Goal: Information Seeking & Learning: Learn about a topic

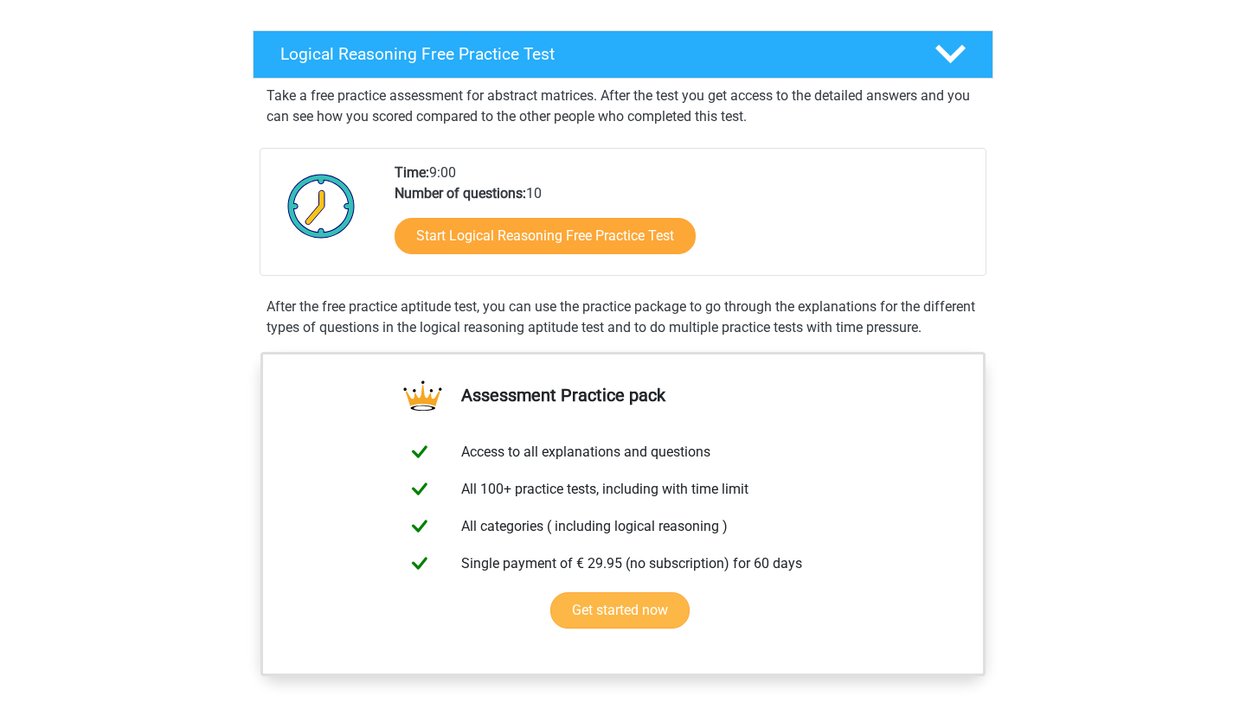
scroll to position [259, 0]
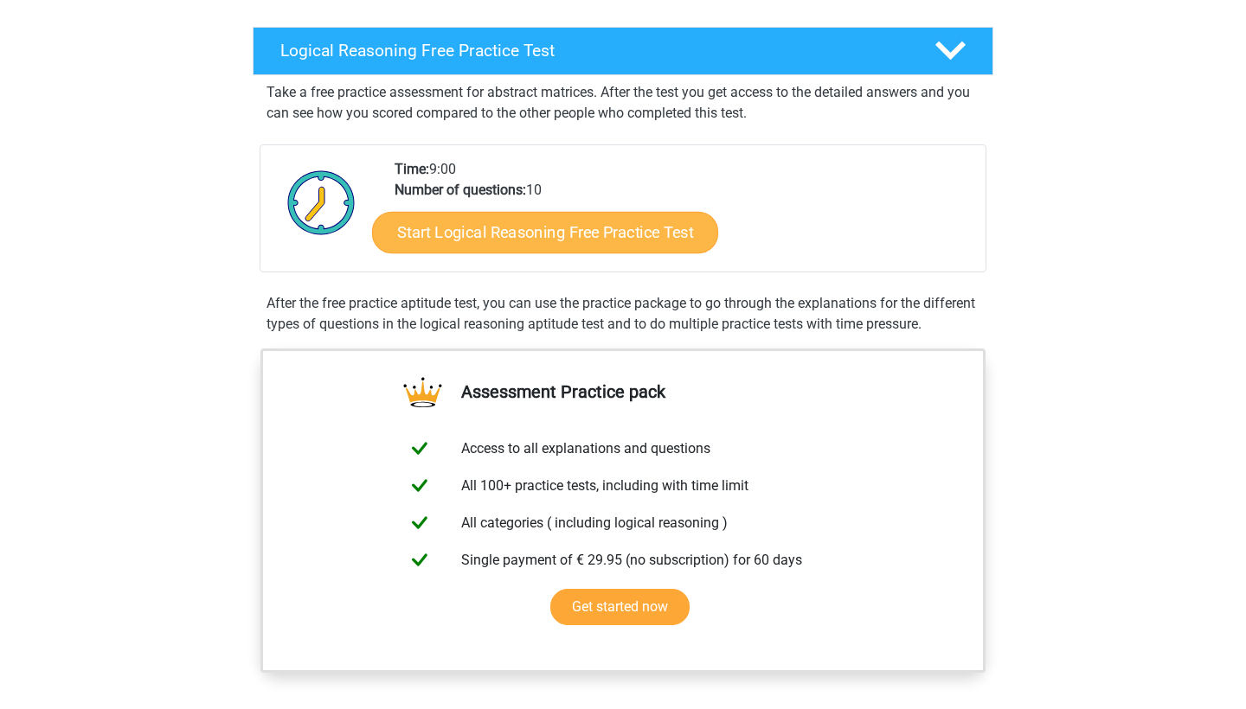
click at [537, 243] on link "Start Logical Reasoning Free Practice Test" at bounding box center [545, 232] width 346 height 42
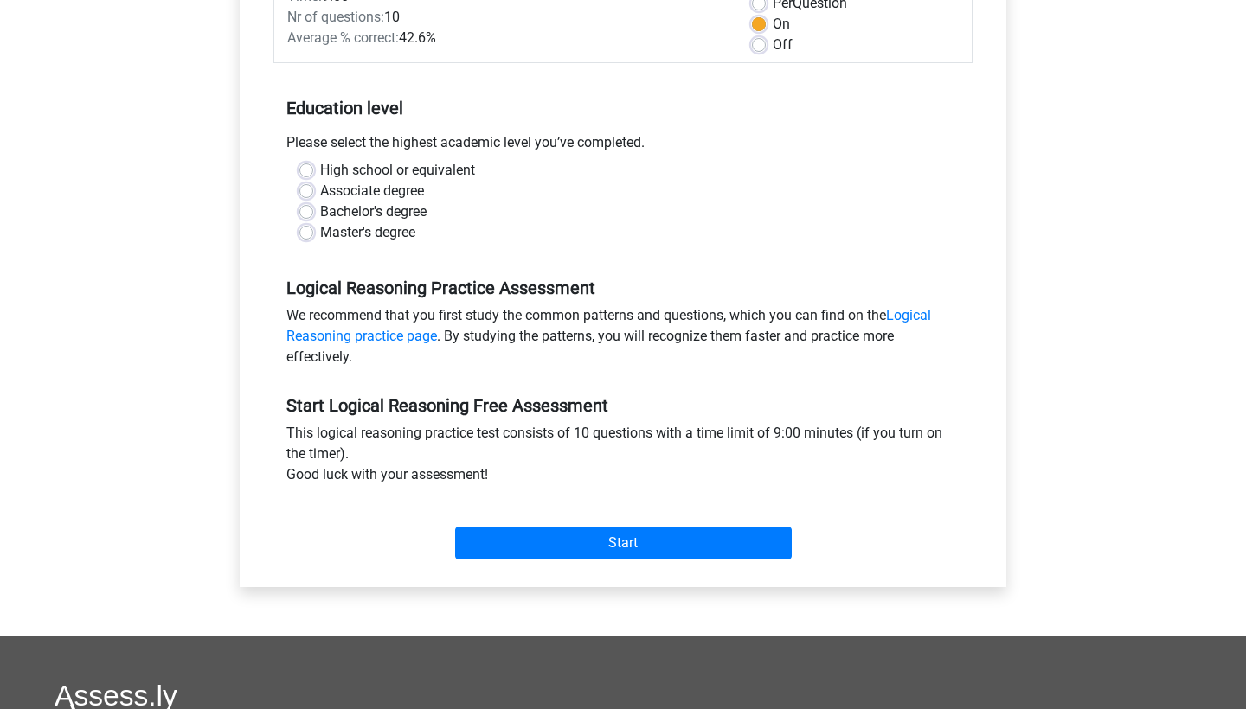
scroll to position [286, 0]
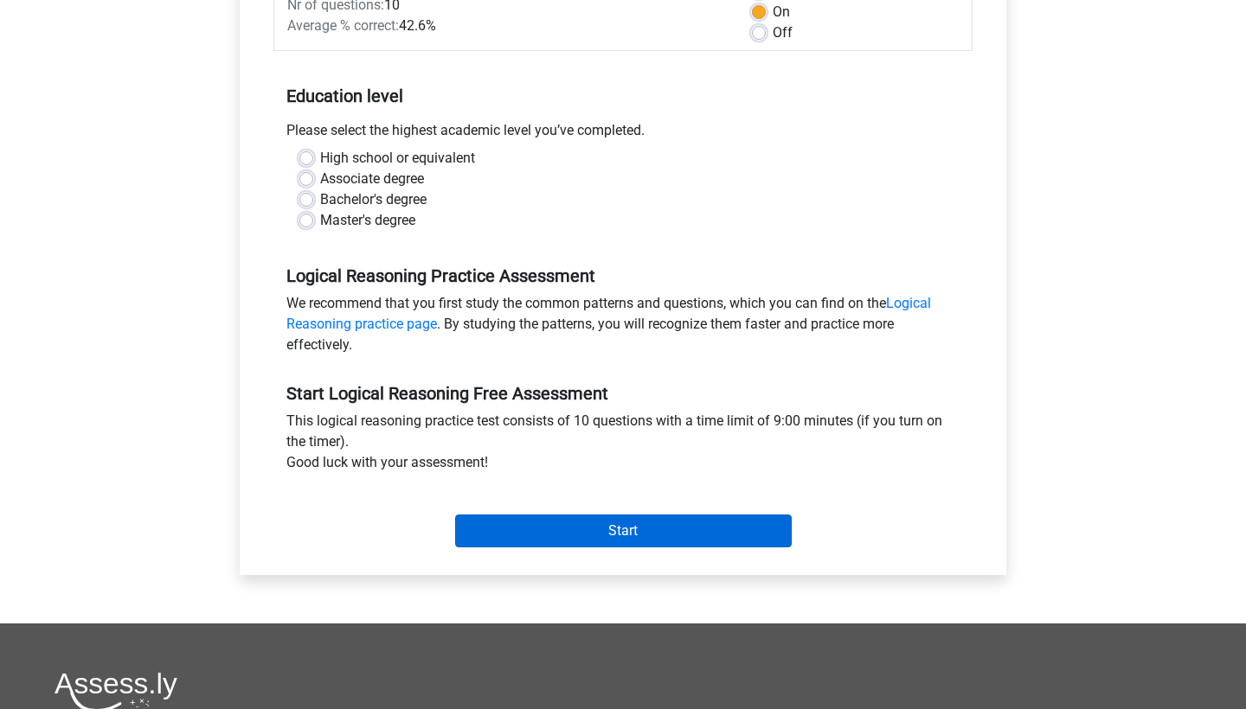
click at [559, 516] on input "Start" at bounding box center [623, 531] width 337 height 33
click at [549, 538] on input "Start" at bounding box center [623, 531] width 337 height 33
click at [388, 228] on label "Master's degree" at bounding box center [367, 220] width 95 height 21
click at [313, 228] on input "Master's degree" at bounding box center [306, 218] width 14 height 17
radio input "true"
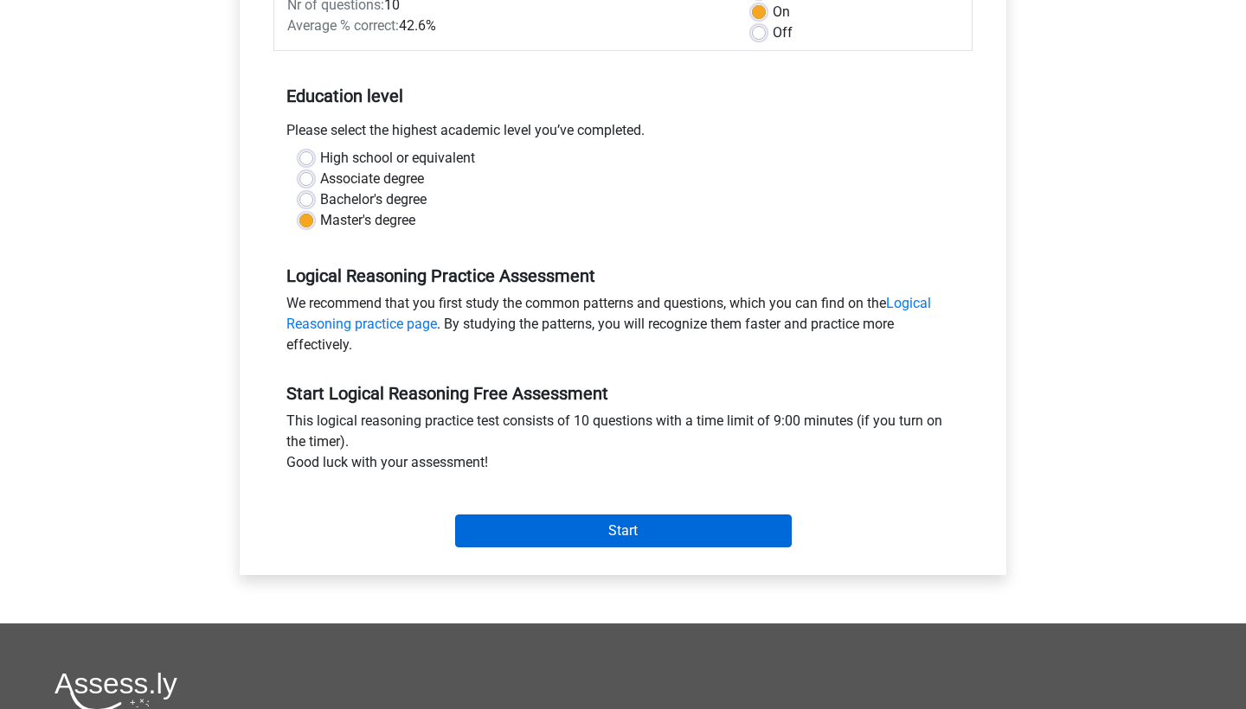
click at [512, 530] on input "Start" at bounding box center [623, 531] width 337 height 33
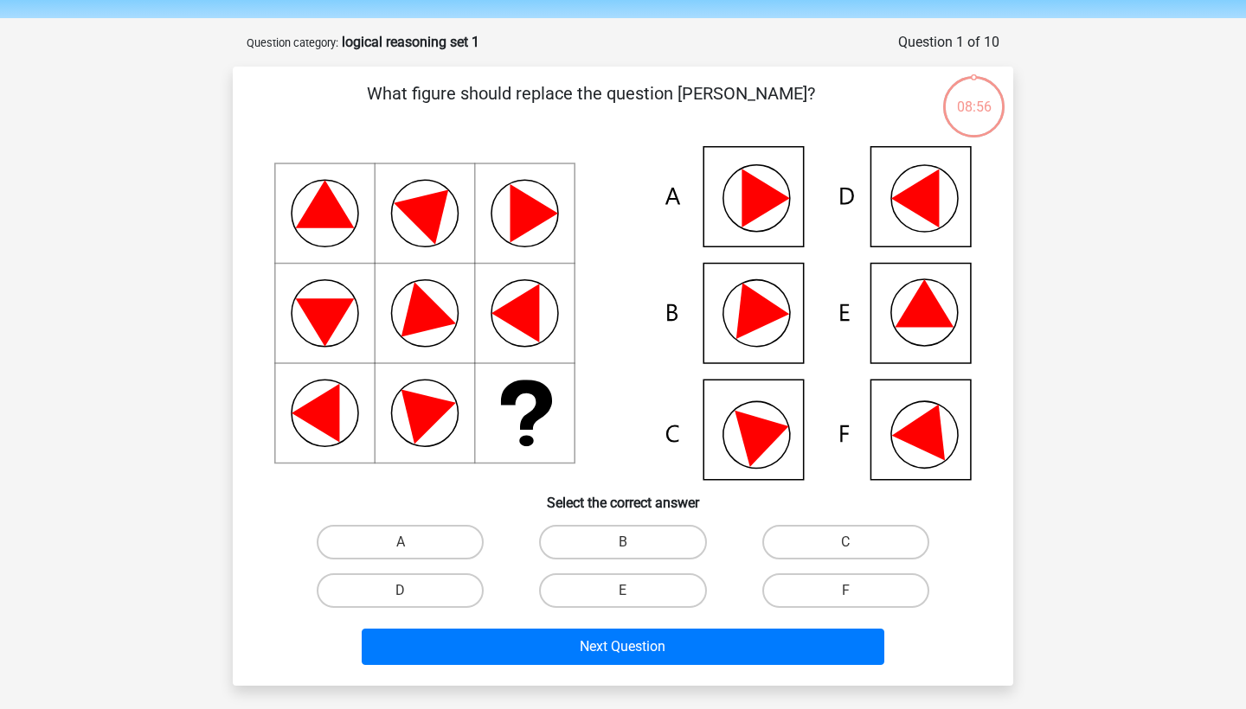
scroll to position [53, 0]
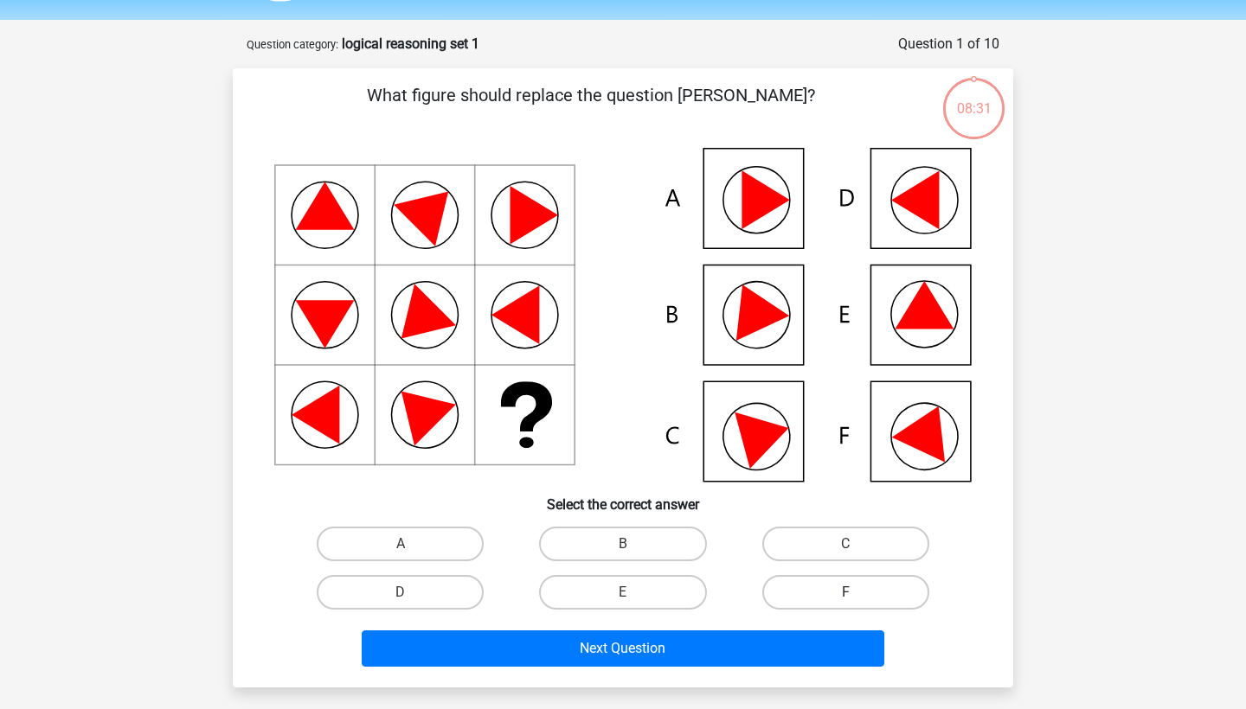
click at [783, 593] on label "F" at bounding box center [845, 592] width 167 height 35
click at [845, 593] on input "F" at bounding box center [850, 598] width 11 height 11
radio input "true"
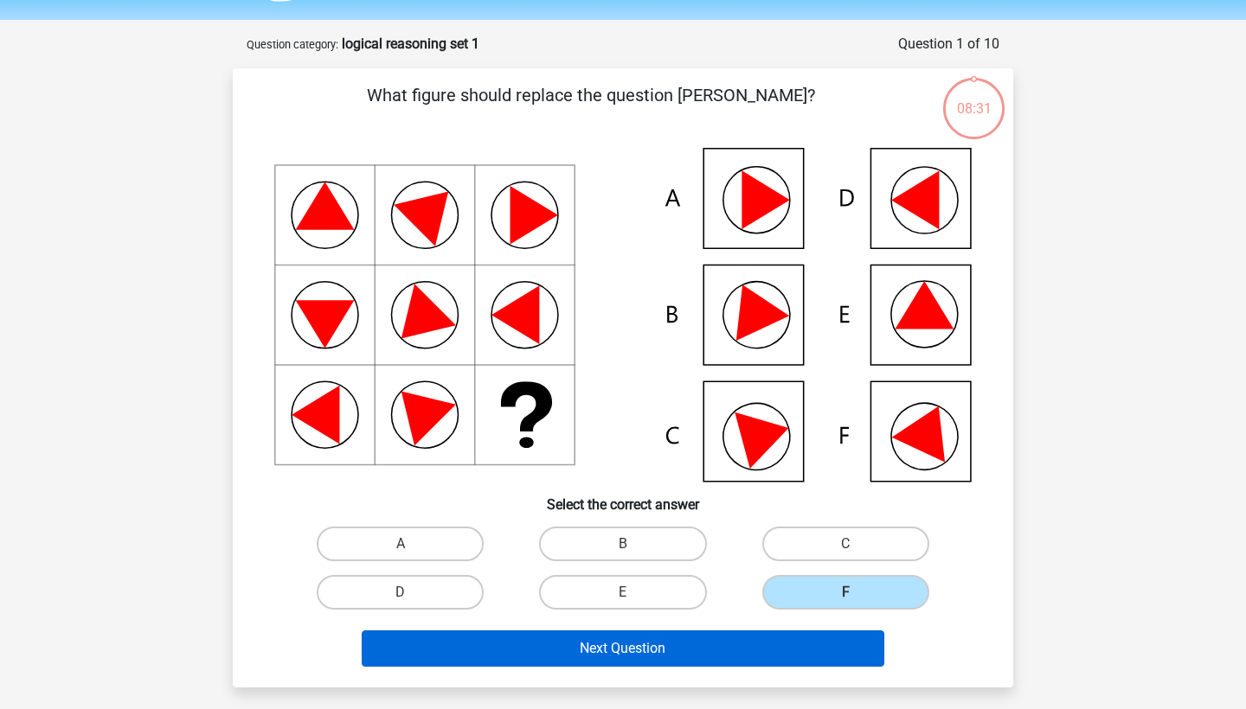
click at [717, 640] on button "Next Question" at bounding box center [623, 649] width 523 height 36
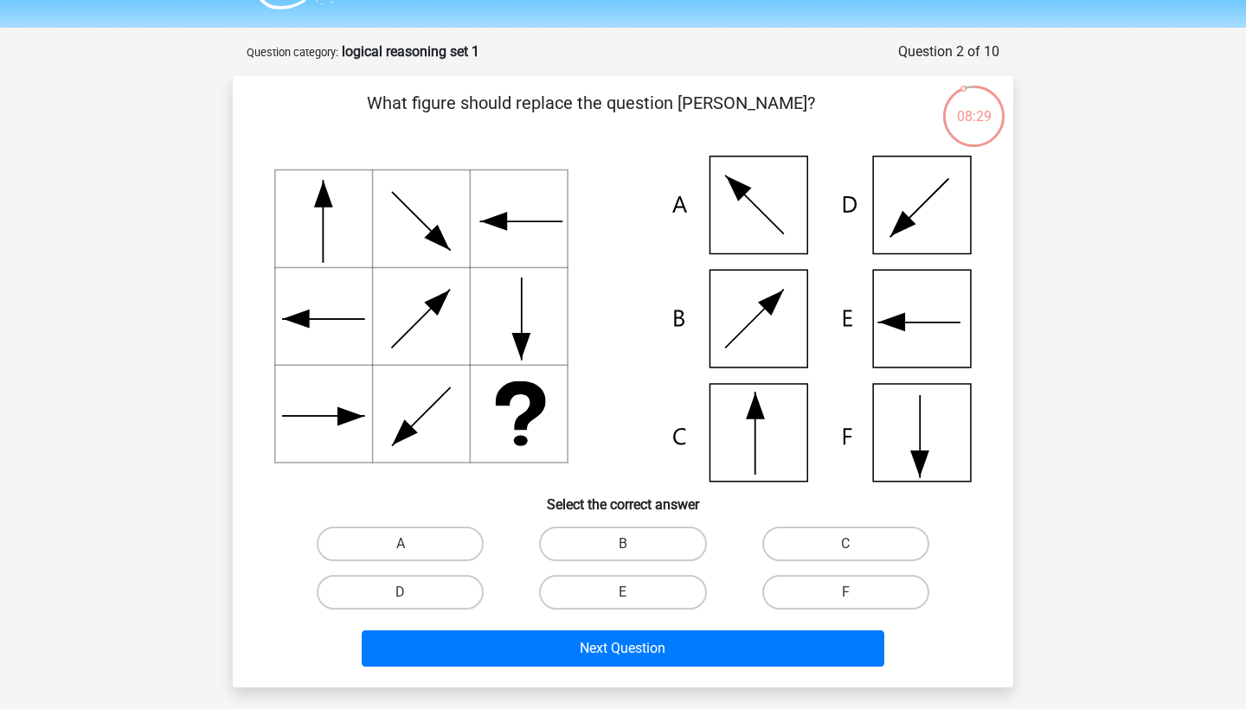
scroll to position [37, 0]
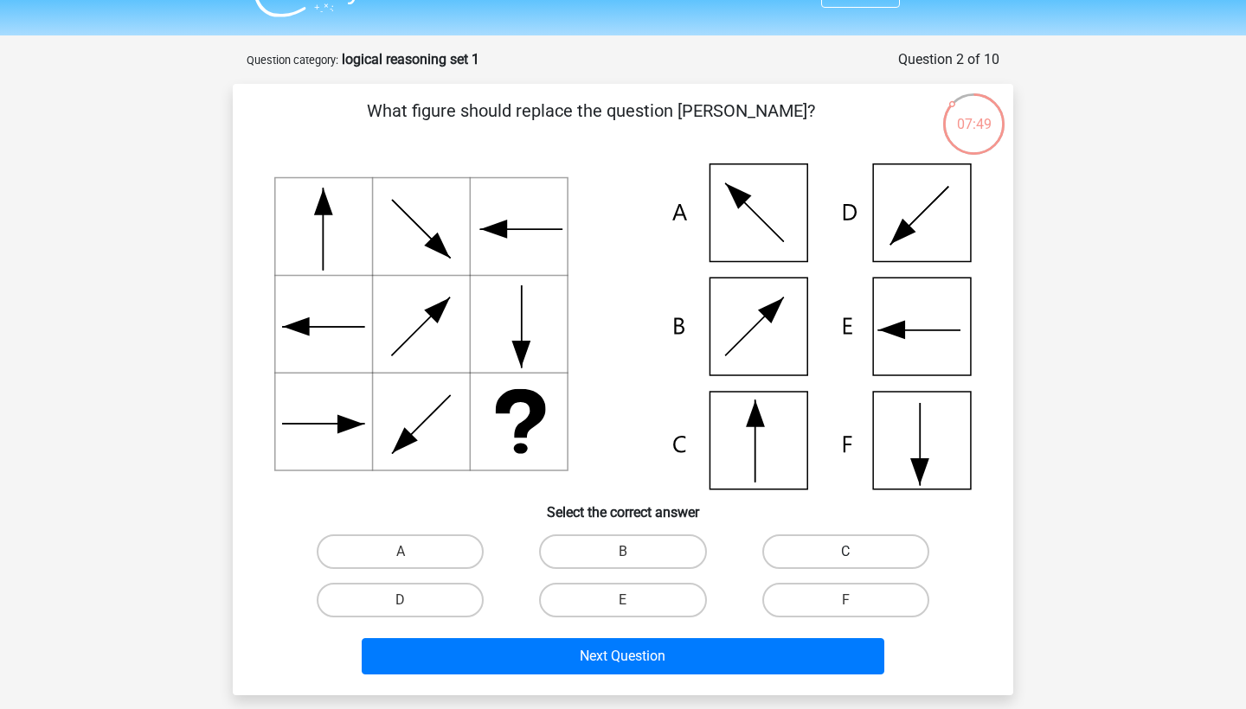
click at [786, 550] on label "C" at bounding box center [845, 552] width 167 height 35
click at [845, 552] on input "C" at bounding box center [850, 557] width 11 height 11
radio input "true"
click at [723, 636] on div "Next Question" at bounding box center [622, 653] width 725 height 57
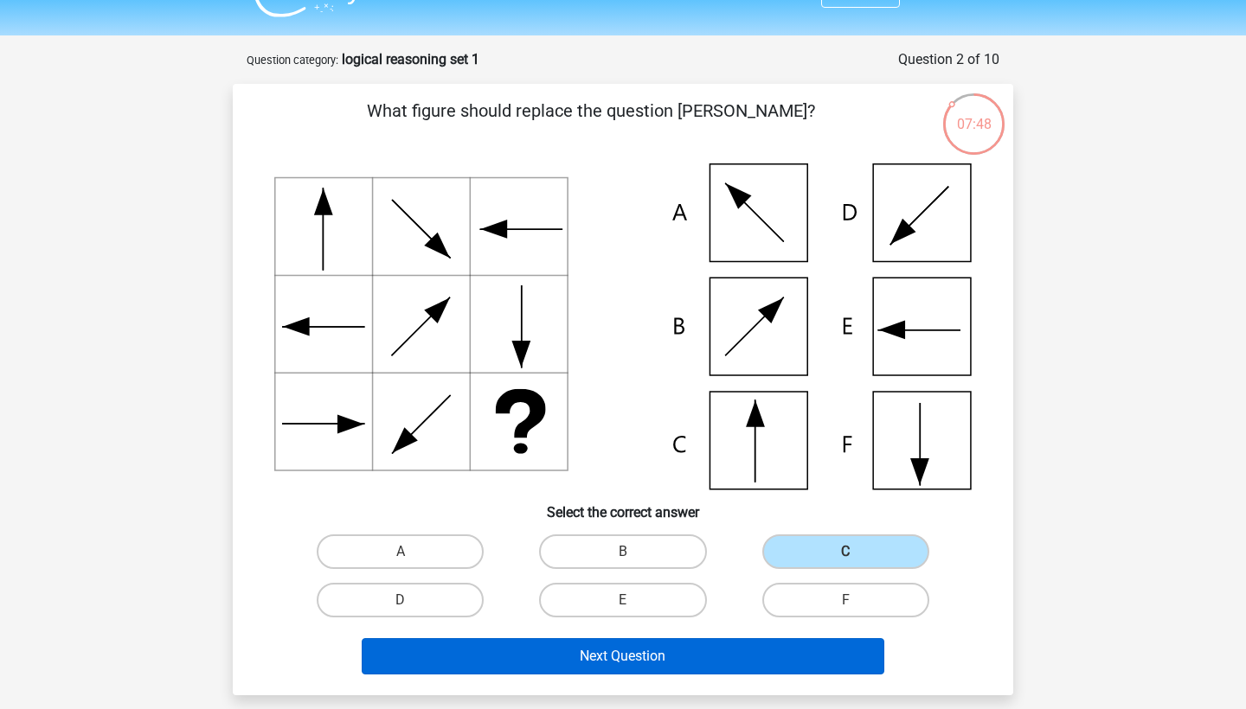
click at [720, 647] on button "Next Question" at bounding box center [623, 657] width 523 height 36
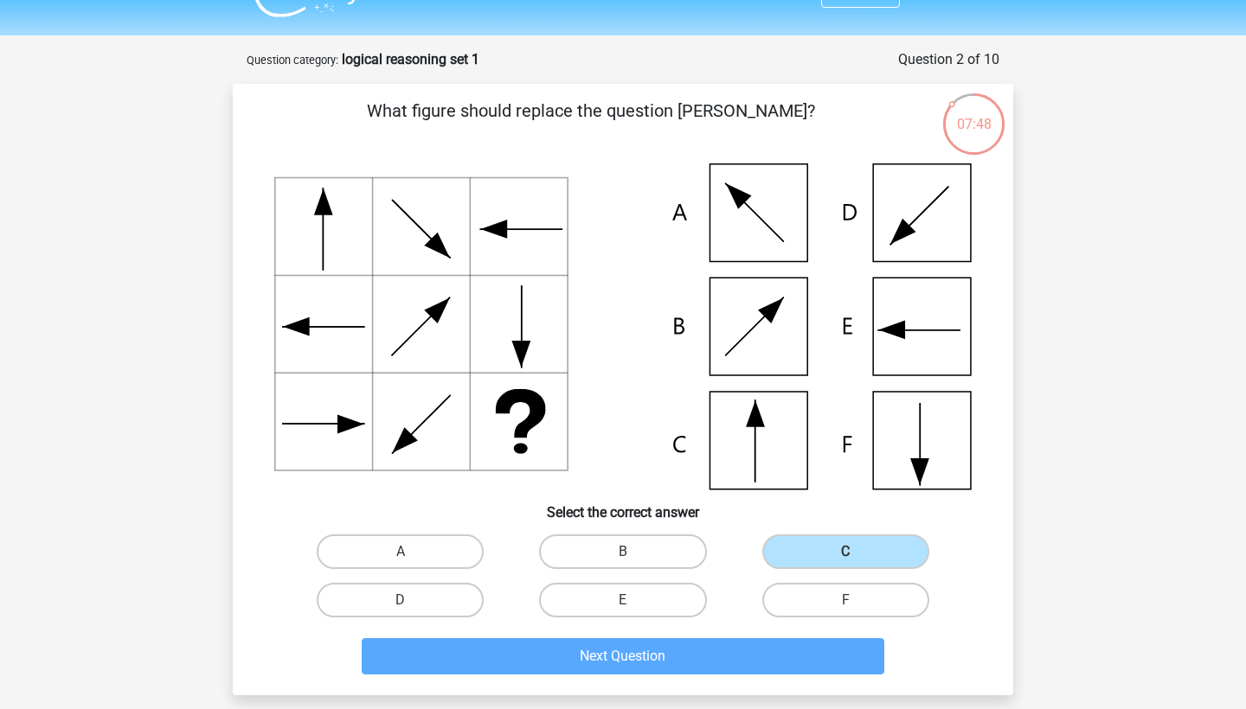
scroll to position [87, 0]
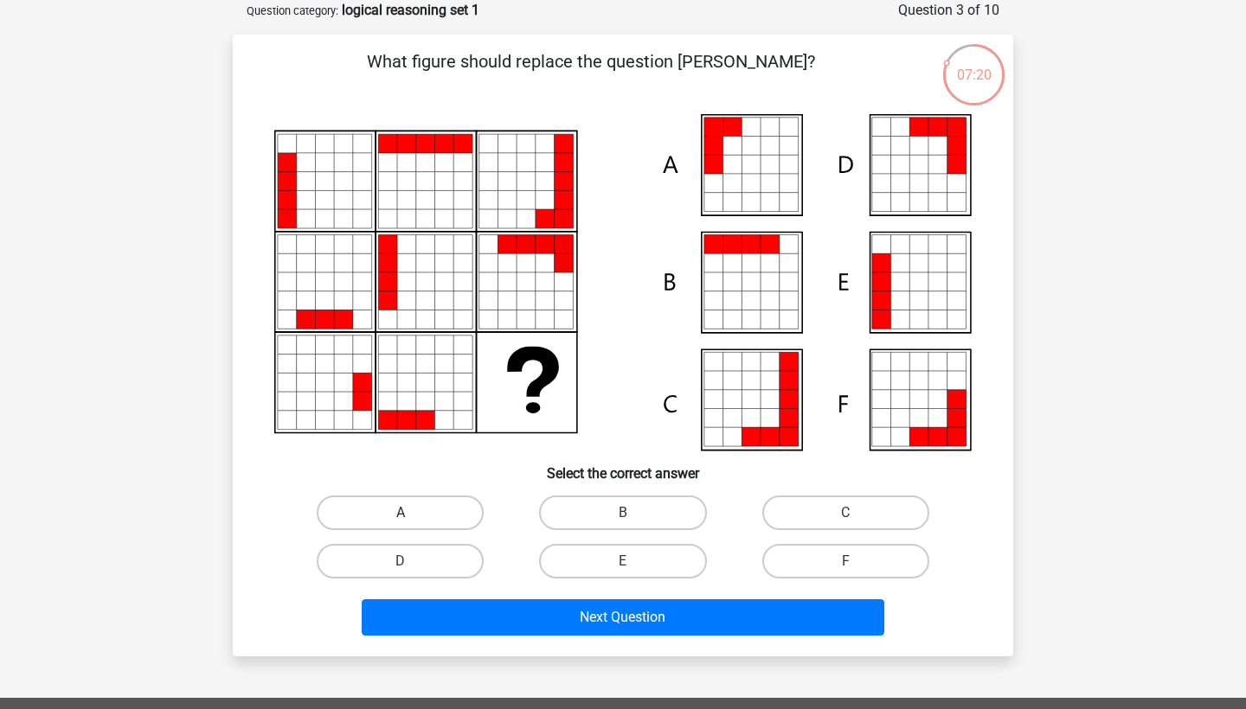
click at [453, 521] on label "A" at bounding box center [400, 513] width 167 height 35
click at [412, 521] on input "A" at bounding box center [406, 518] width 11 height 11
radio input "true"
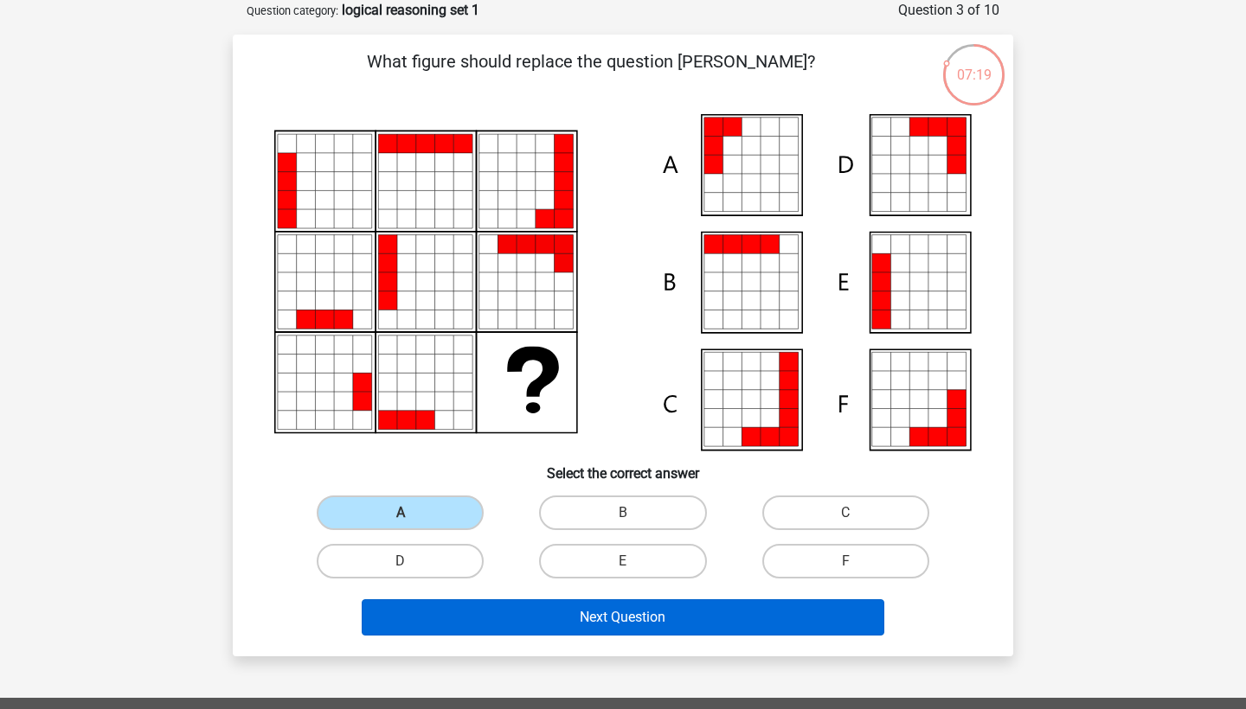
click at [539, 627] on button "Next Question" at bounding box center [623, 618] width 523 height 36
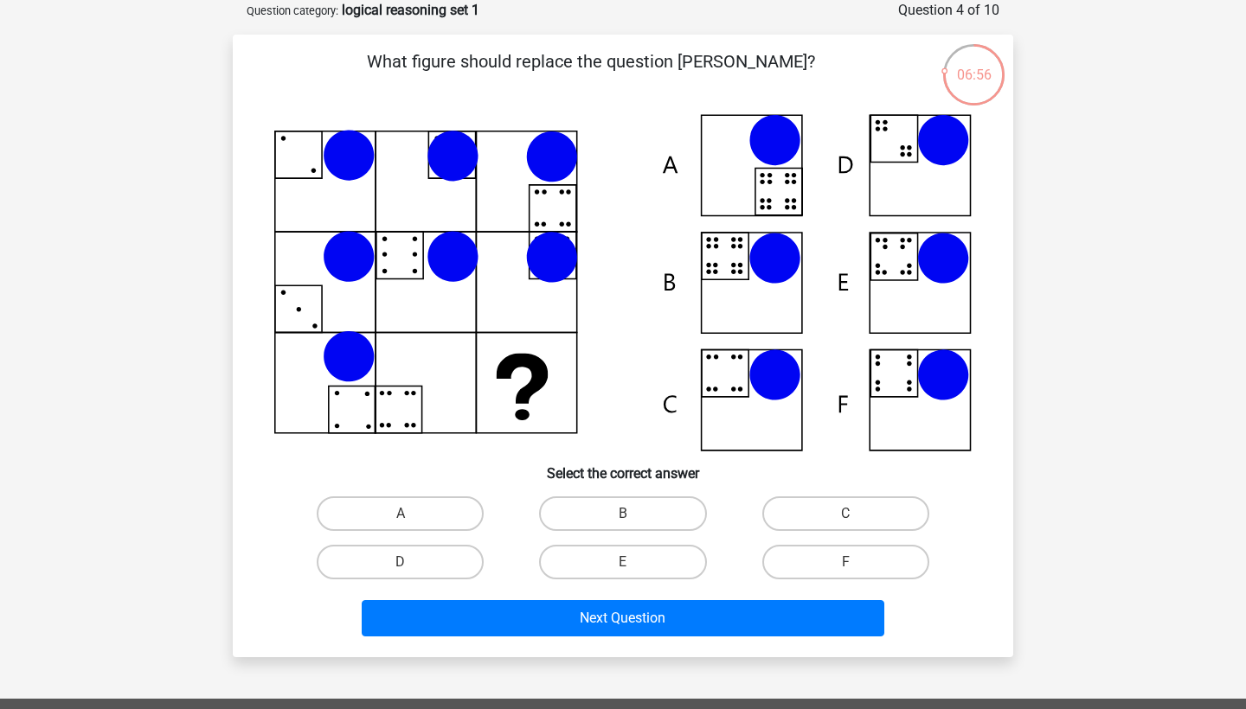
drag, startPoint x: 451, startPoint y: 152, endPoint x: 445, endPoint y: 168, distance: 16.7
click at [445, 168] on icon at bounding box center [453, 156] width 52 height 52
click at [605, 565] on label "E" at bounding box center [622, 562] width 167 height 35
click at [623, 565] on input "E" at bounding box center [628, 567] width 11 height 11
radio input "true"
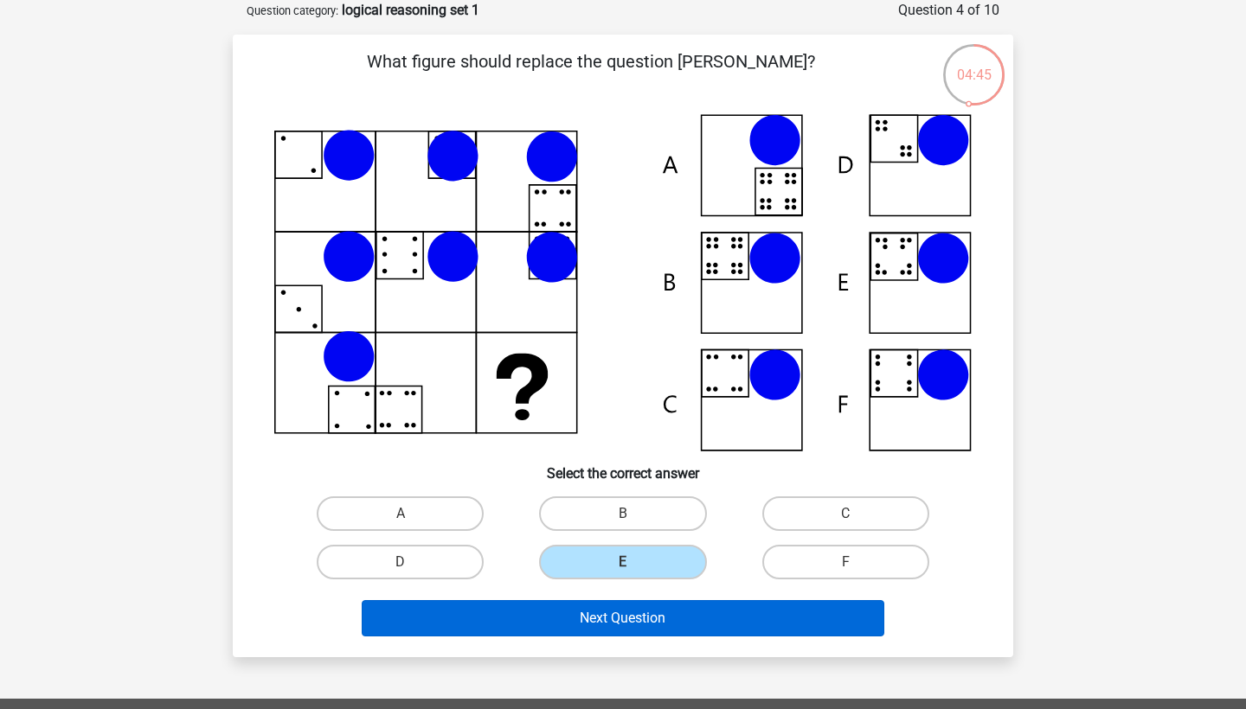
click at [594, 616] on button "Next Question" at bounding box center [623, 618] width 523 height 36
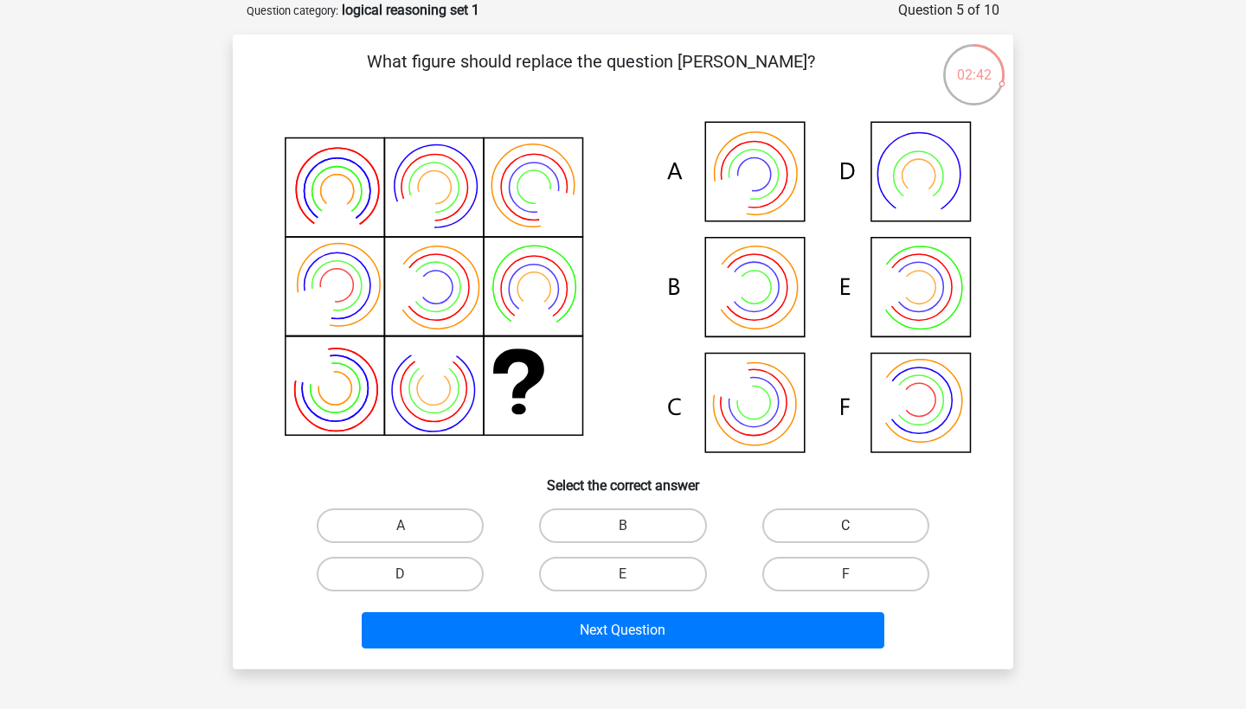
click at [829, 520] on label "C" at bounding box center [845, 526] width 167 height 35
click at [845, 526] on input "C" at bounding box center [850, 531] width 11 height 11
radio input "true"
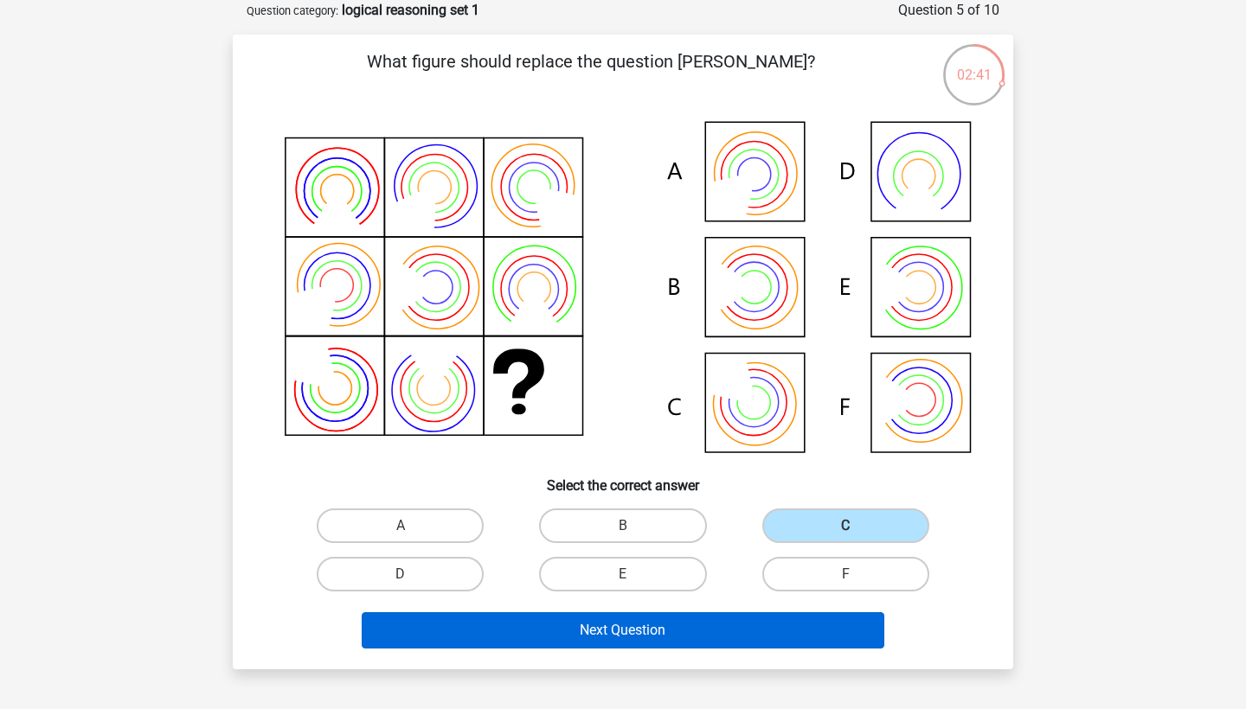
click at [714, 631] on button "Next Question" at bounding box center [623, 631] width 523 height 36
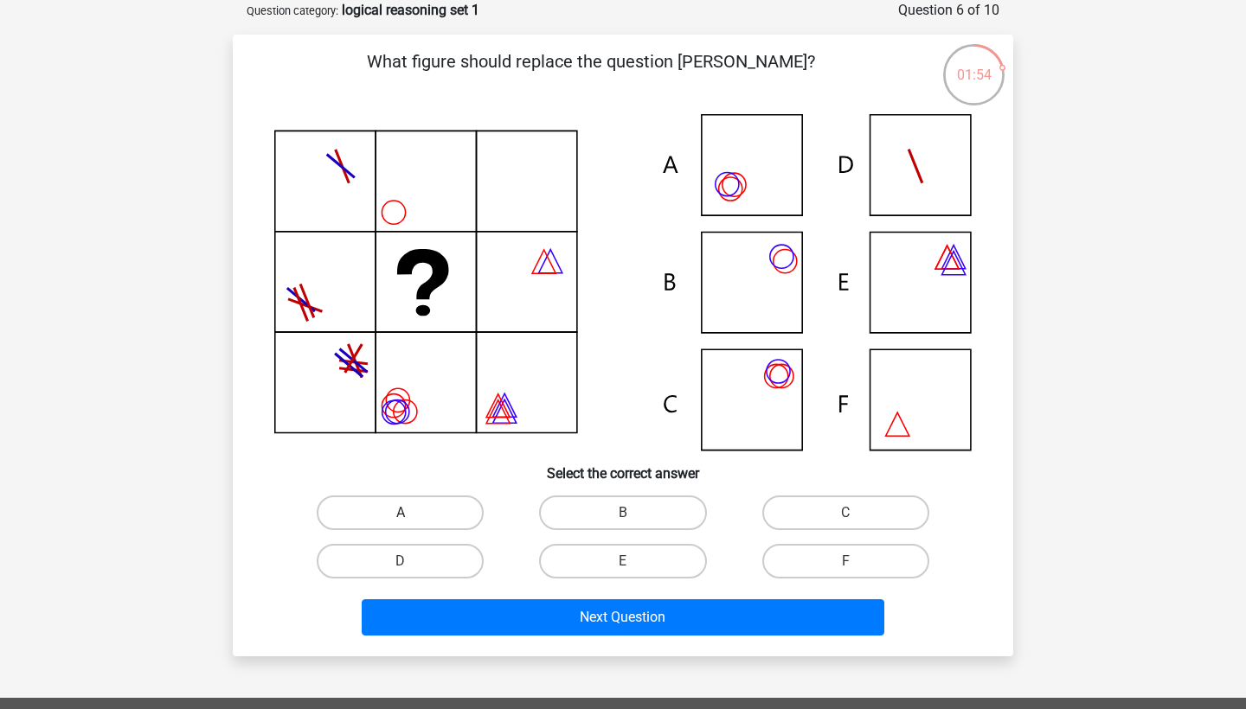
click at [438, 521] on label "A" at bounding box center [400, 513] width 167 height 35
click at [412, 521] on input "A" at bounding box center [406, 518] width 11 height 11
radio input "true"
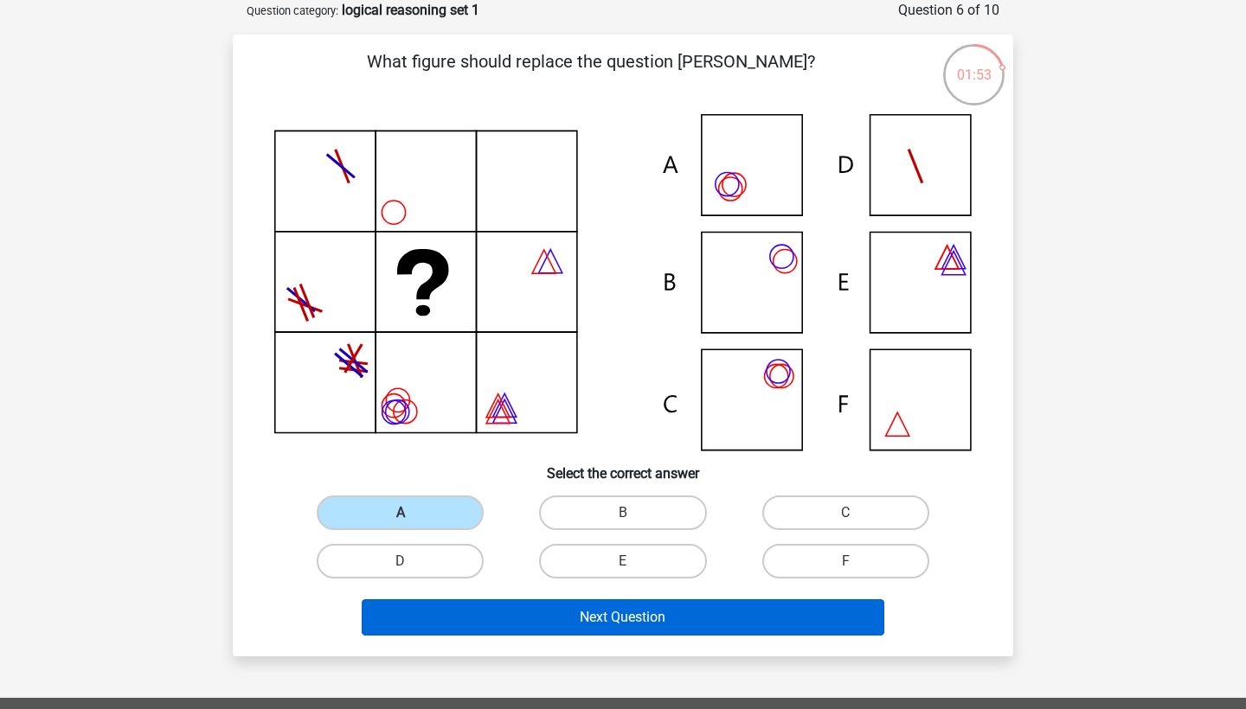
click at [539, 621] on button "Next Question" at bounding box center [623, 618] width 523 height 36
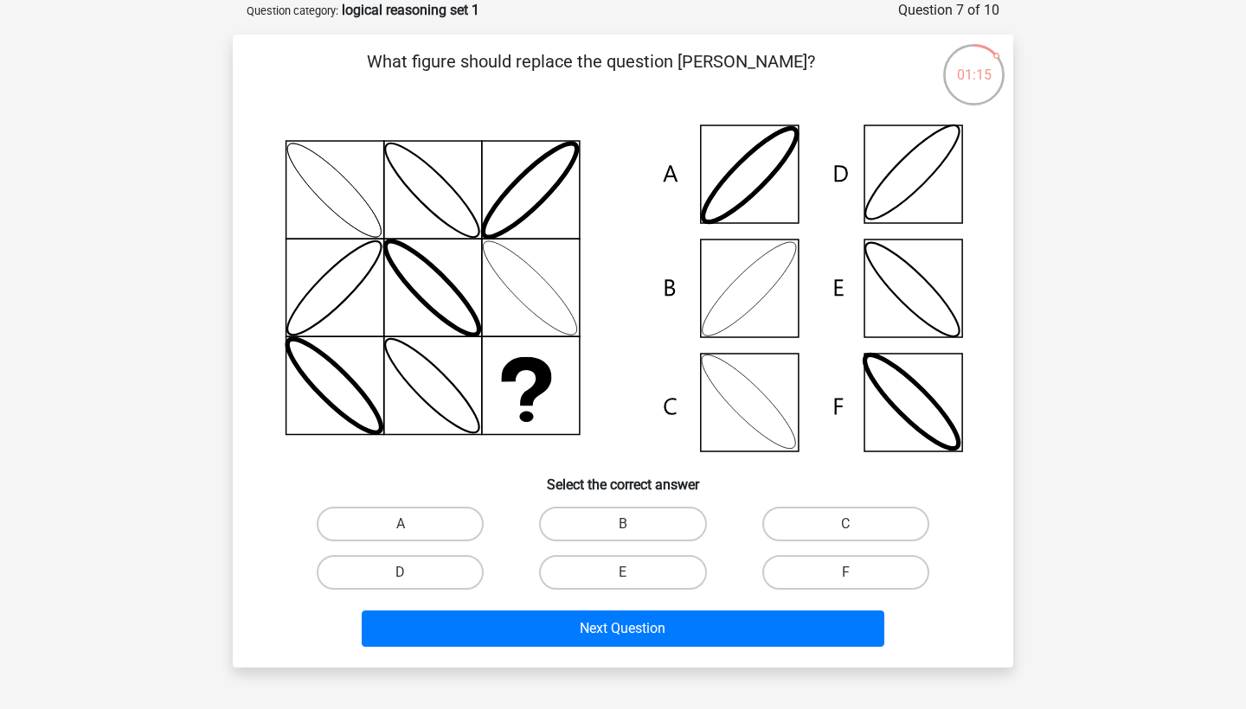
click at [623, 526] on input "B" at bounding box center [628, 529] width 11 height 11
radio input "true"
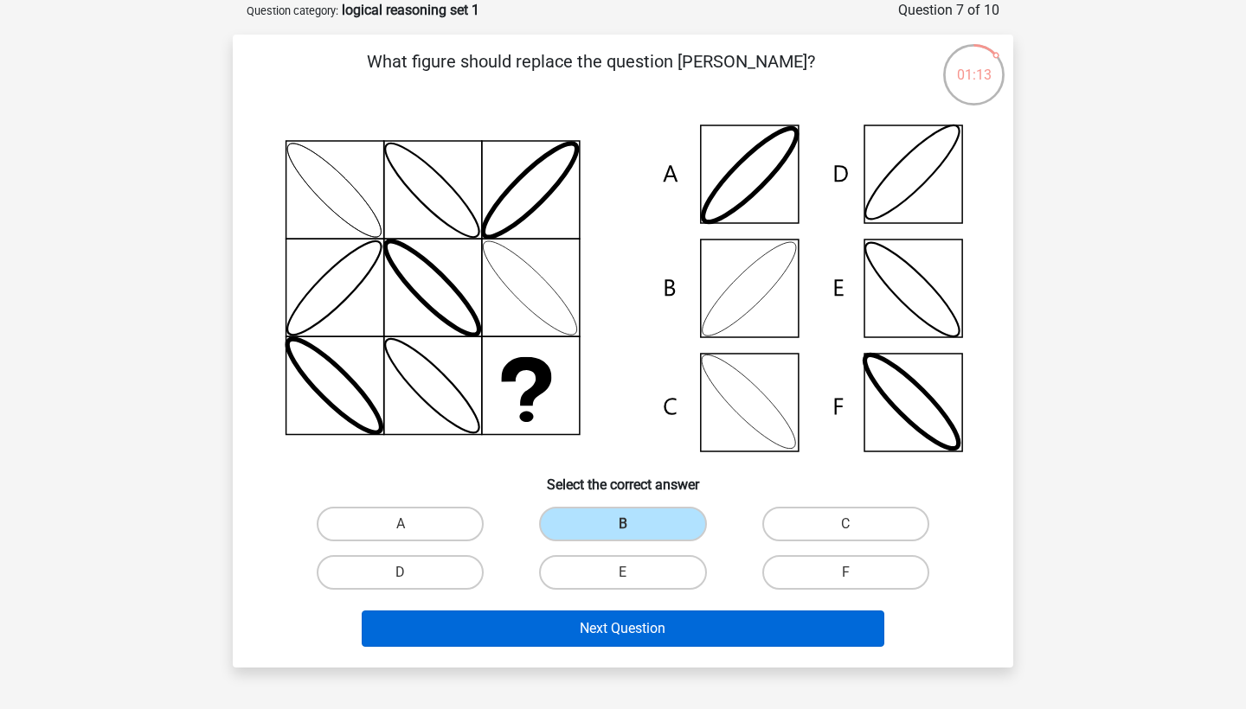
click at [613, 636] on button "Next Question" at bounding box center [623, 629] width 523 height 36
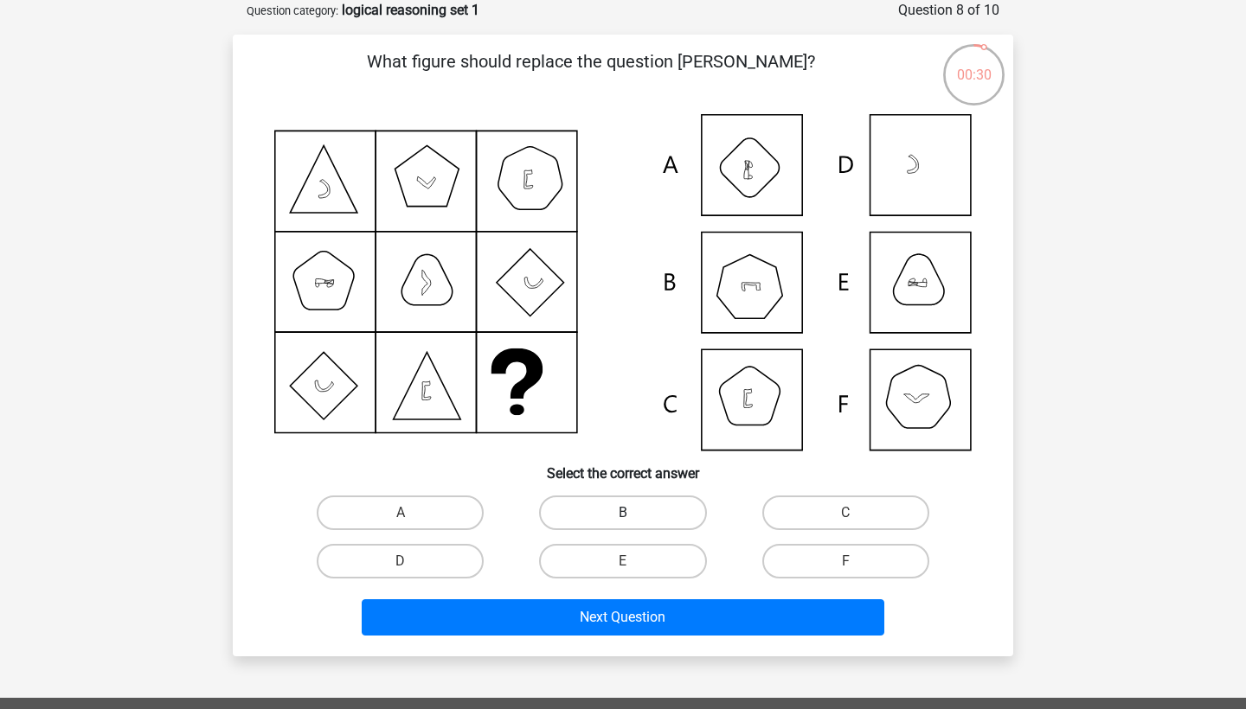
click at [607, 507] on label "B" at bounding box center [622, 513] width 167 height 35
click at [623, 513] on input "B" at bounding box center [628, 518] width 11 height 11
radio input "true"
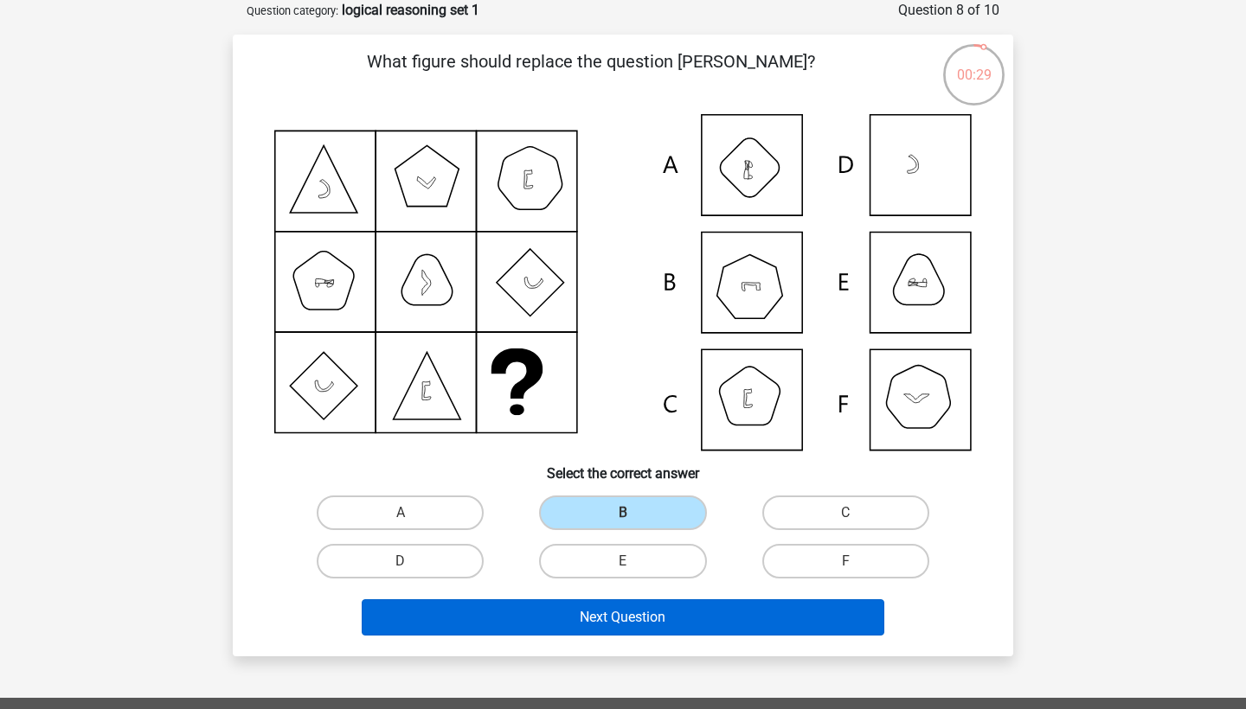
click at [593, 613] on button "Next Question" at bounding box center [623, 618] width 523 height 36
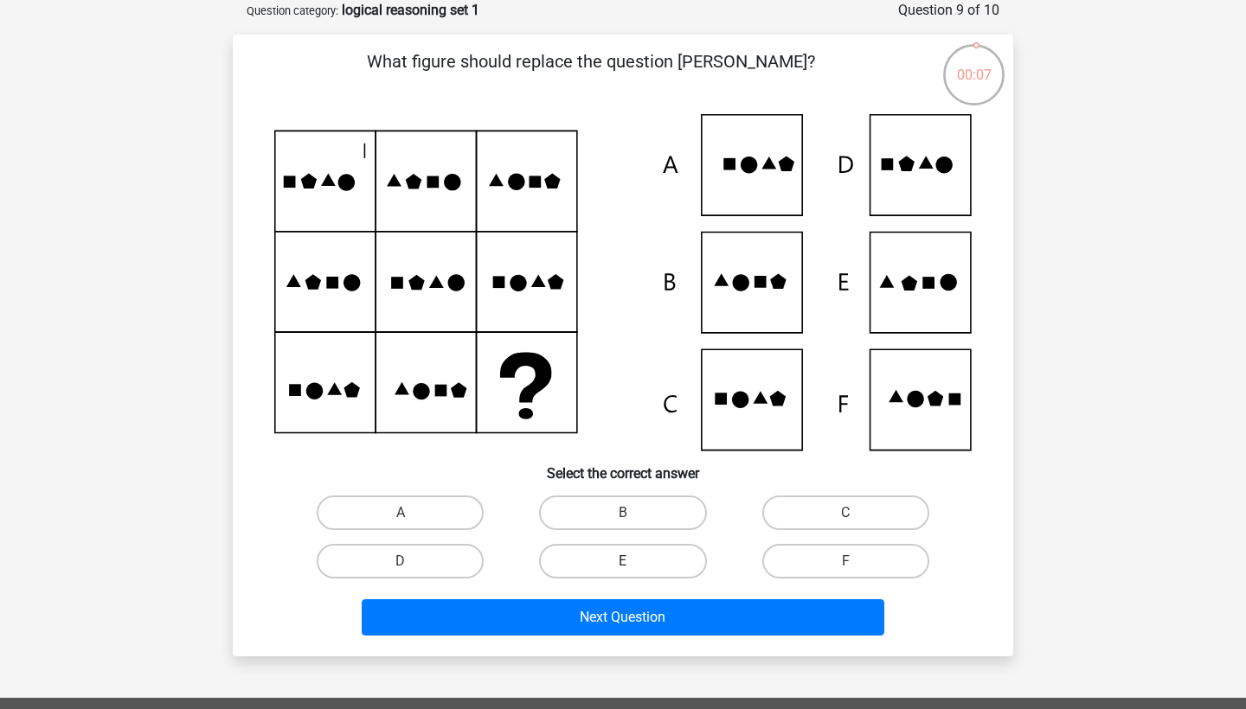
click at [618, 556] on label "E" at bounding box center [622, 561] width 167 height 35
click at [623, 562] on input "E" at bounding box center [628, 567] width 11 height 11
radio input "true"
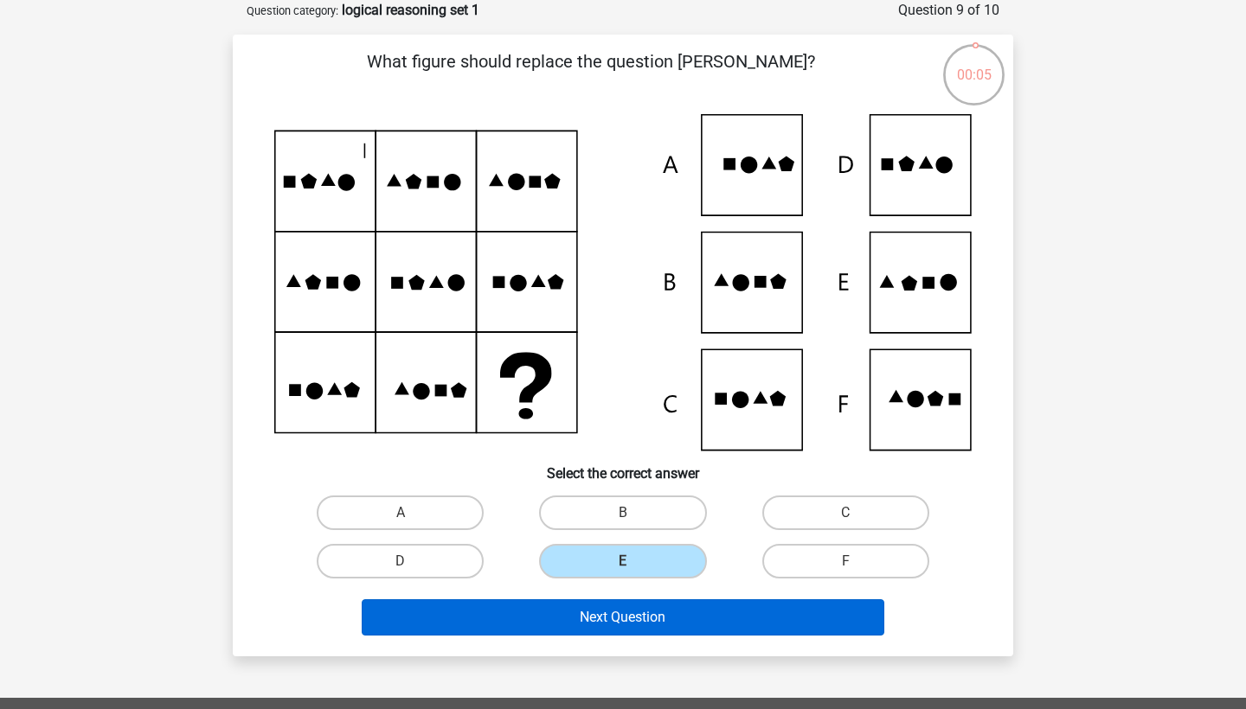
click at [613, 626] on button "Next Question" at bounding box center [623, 618] width 523 height 36
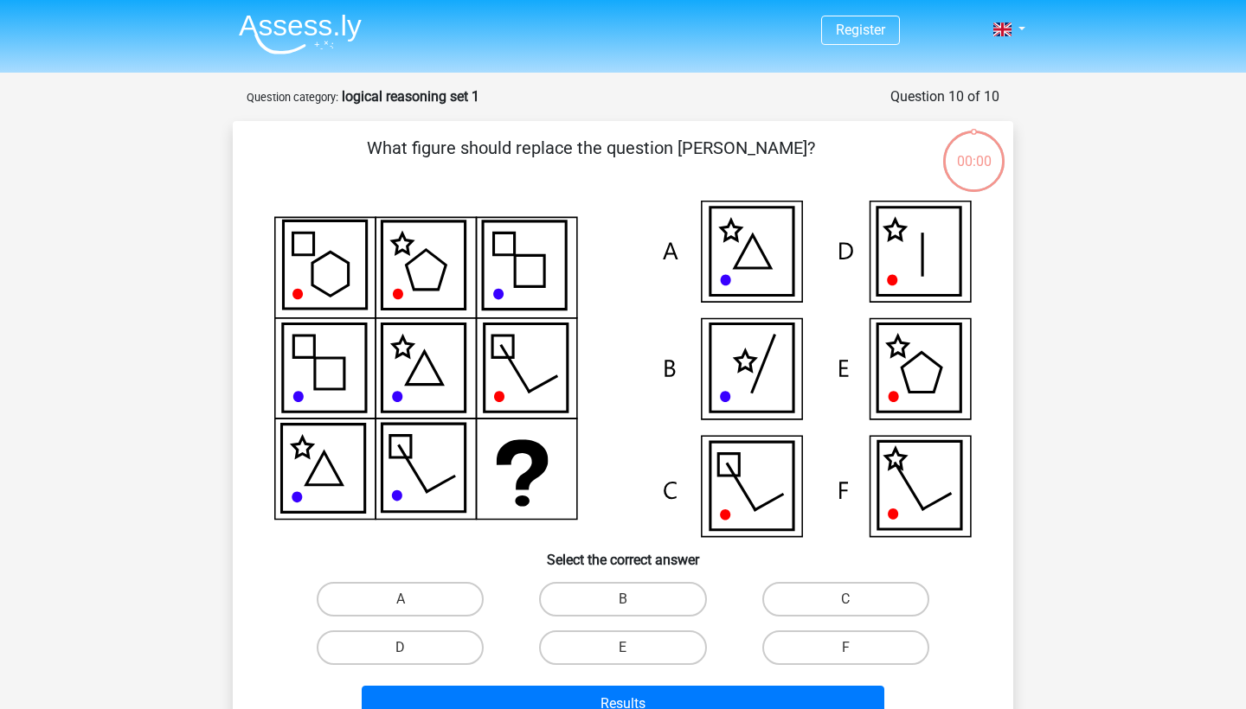
scroll to position [87, 0]
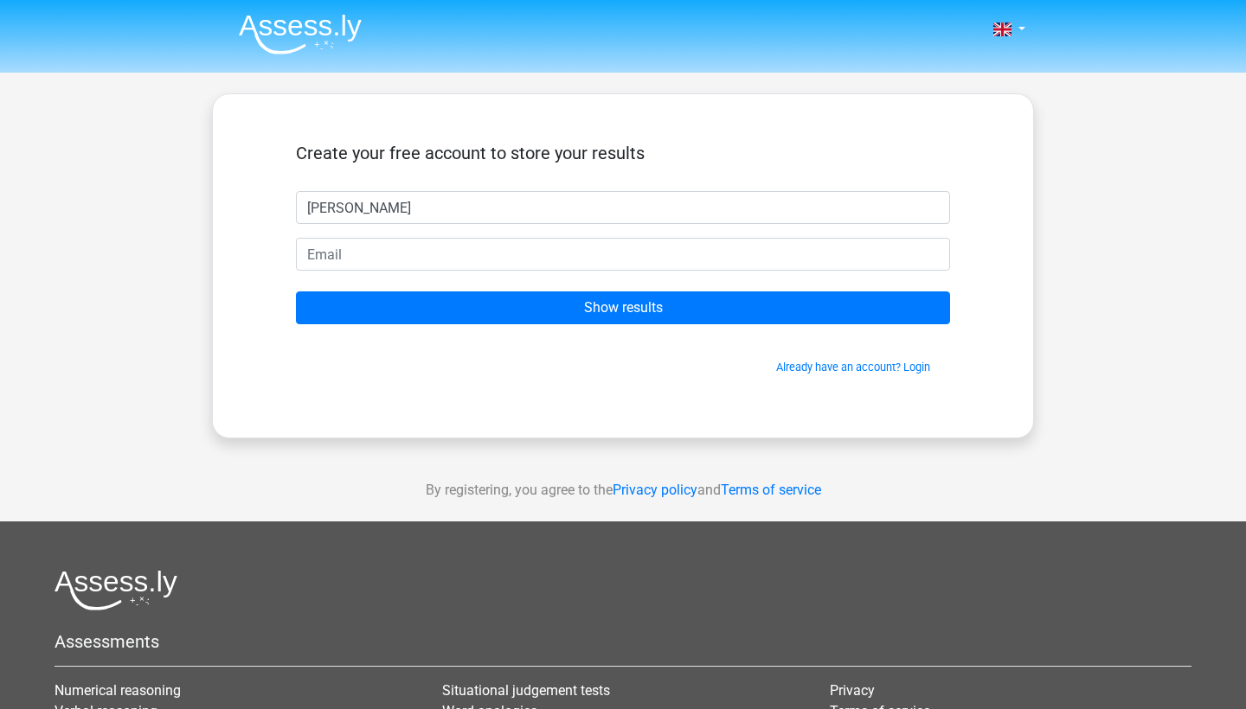
type input "[PERSON_NAME]"
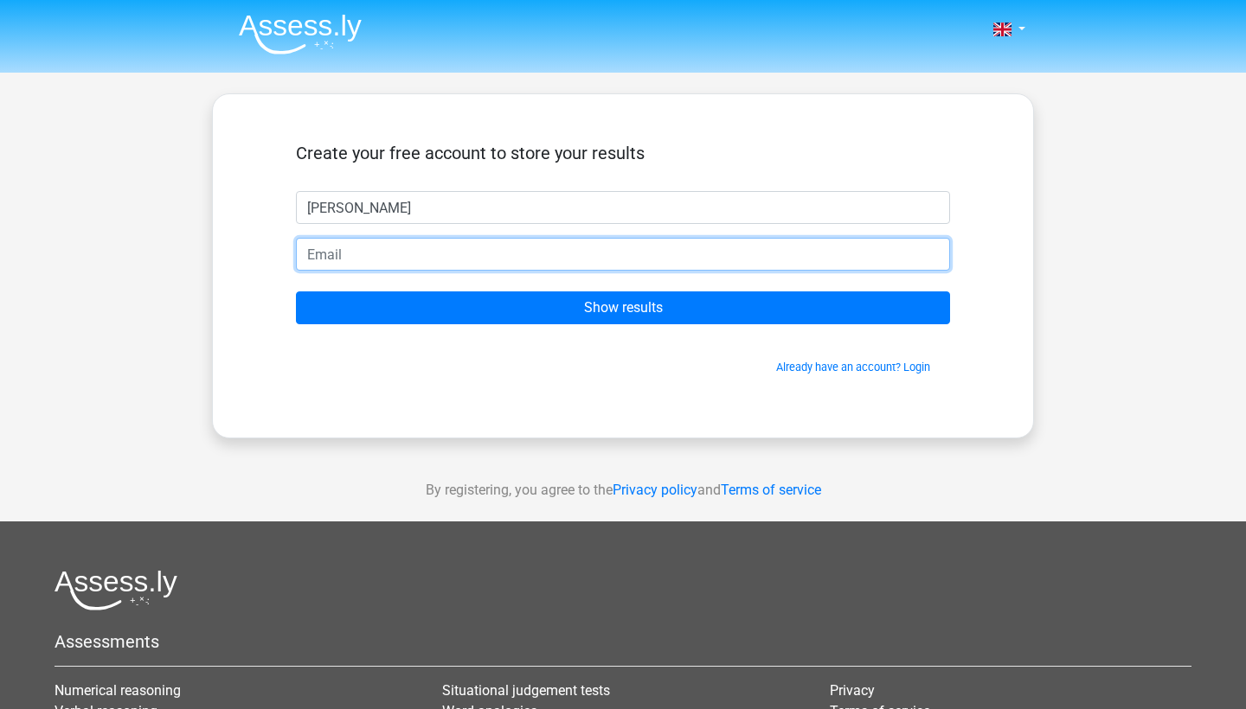
type input "[PERSON_NAME][EMAIL_ADDRESS][PERSON_NAME][DOMAIN_NAME]"
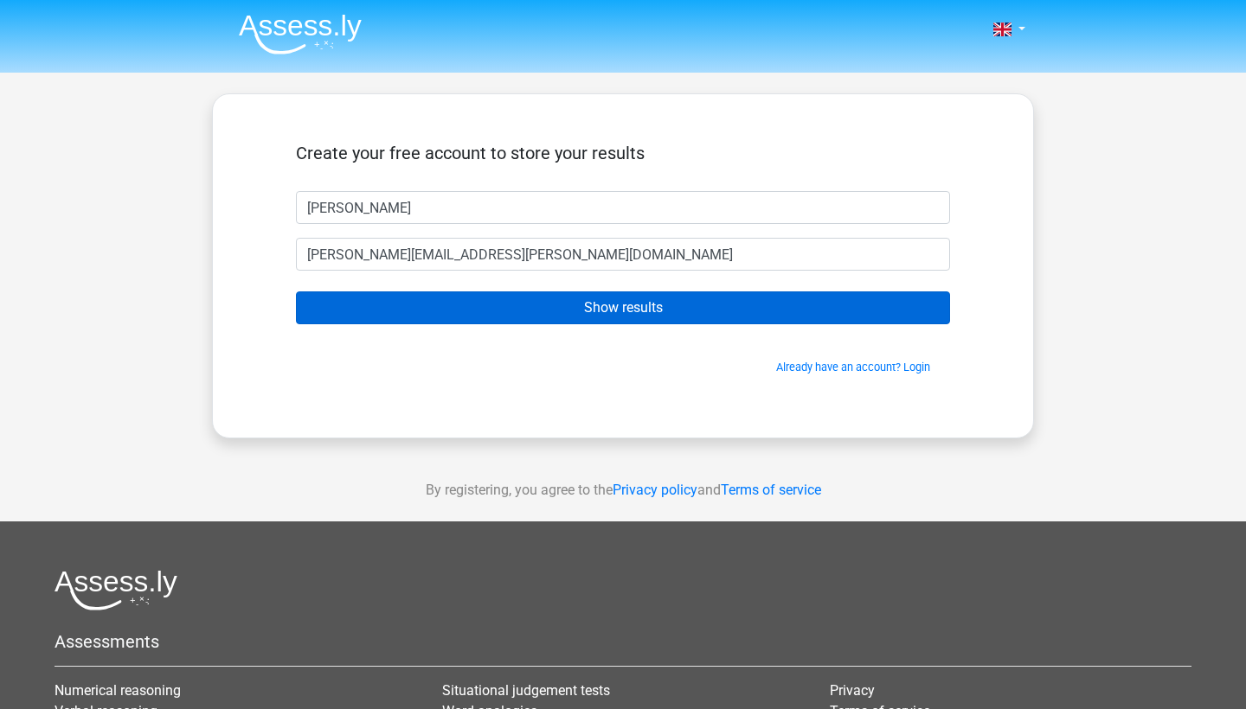
click at [490, 309] on input "Show results" at bounding box center [623, 308] width 654 height 33
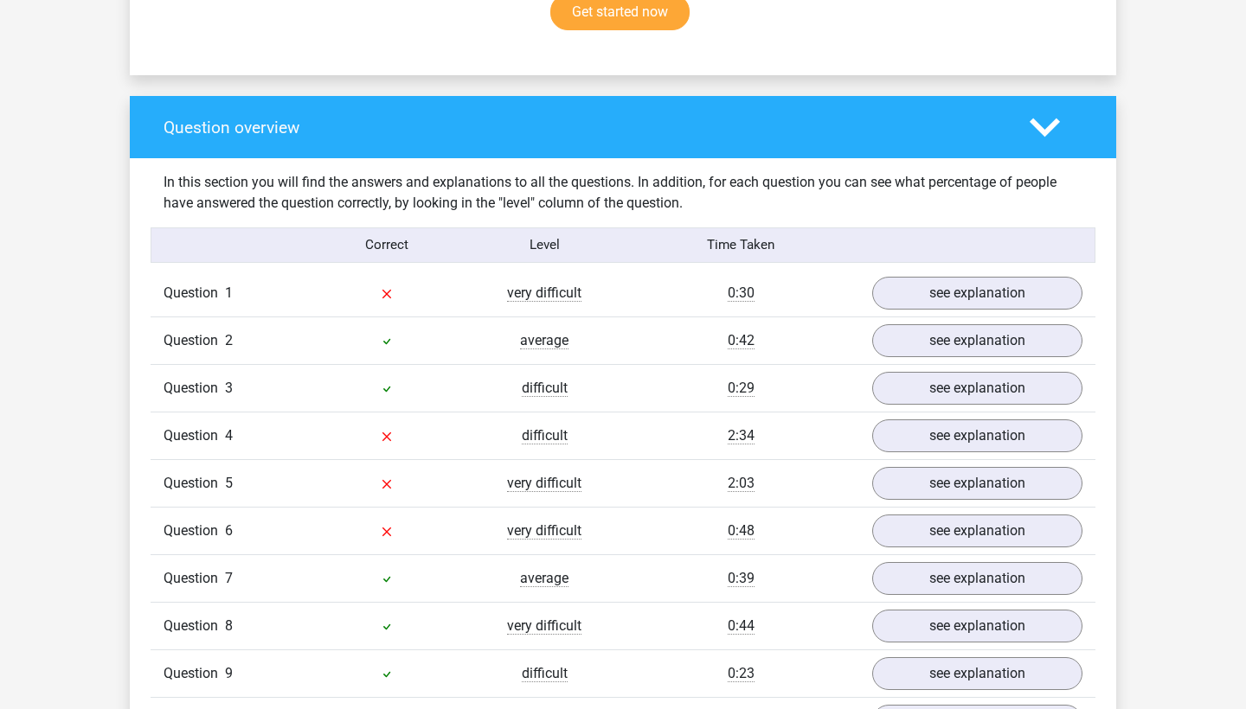
scroll to position [1209, 0]
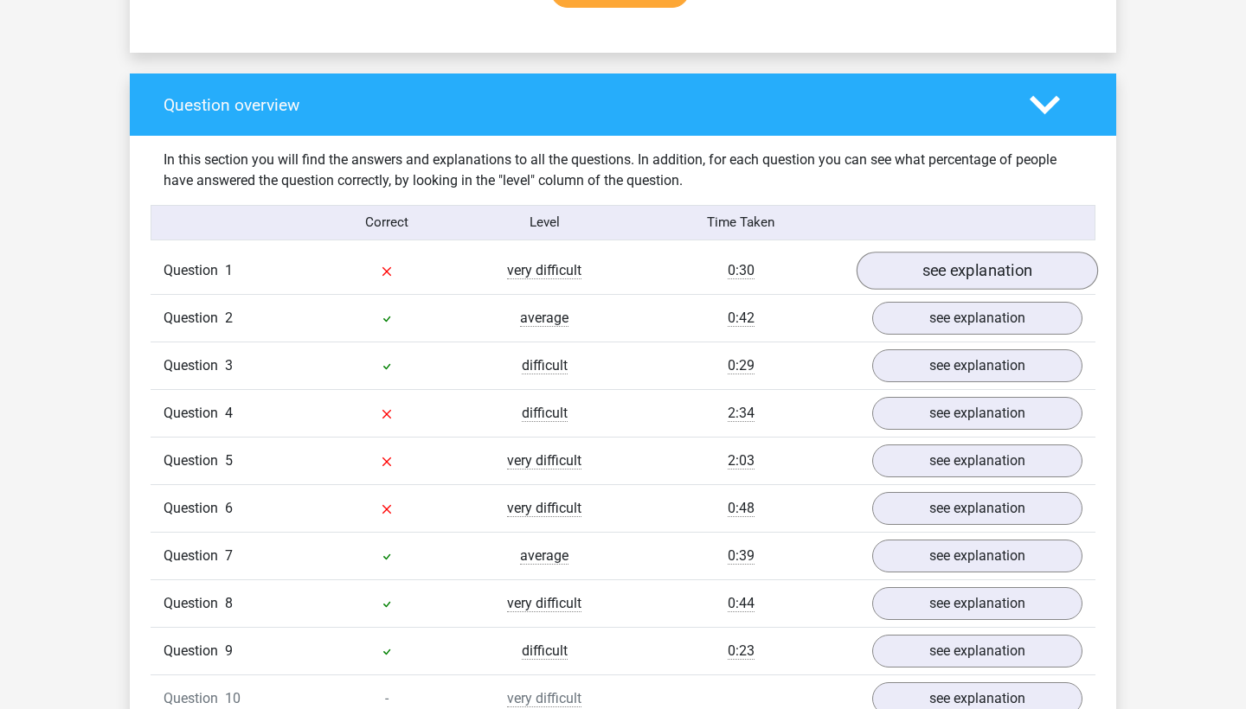
click at [950, 281] on link "see explanation" at bounding box center [977, 271] width 241 height 38
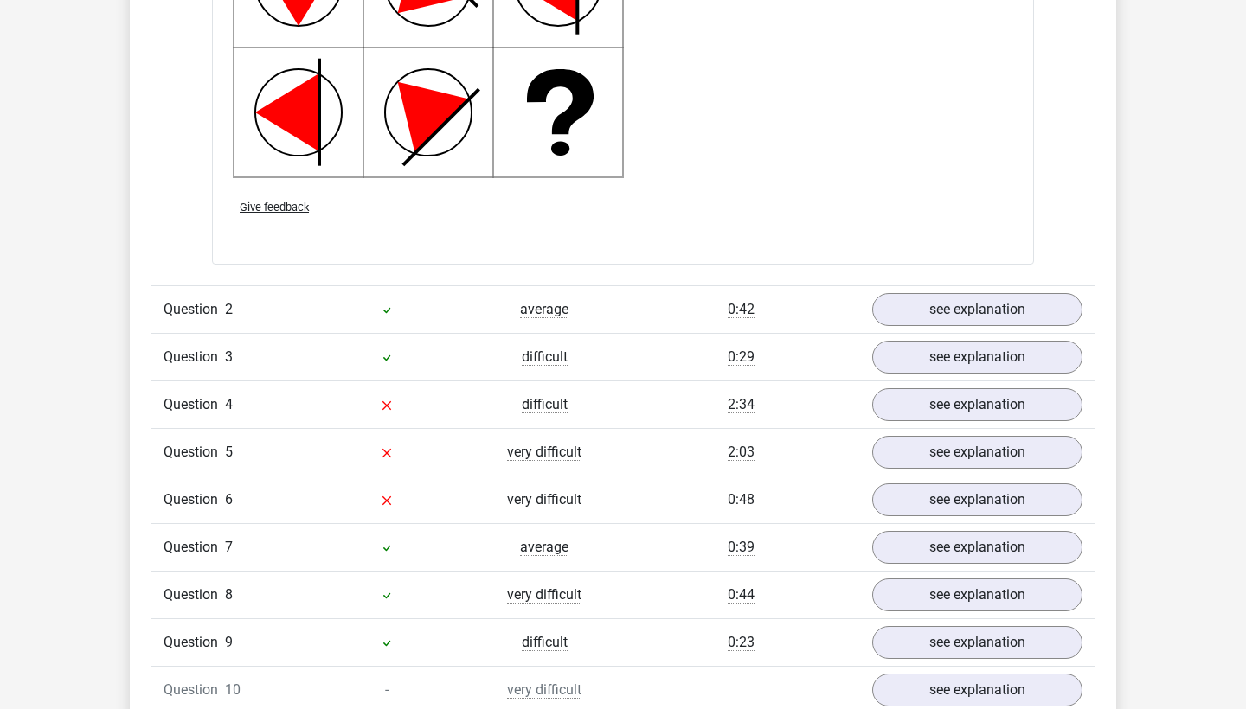
scroll to position [2429, 0]
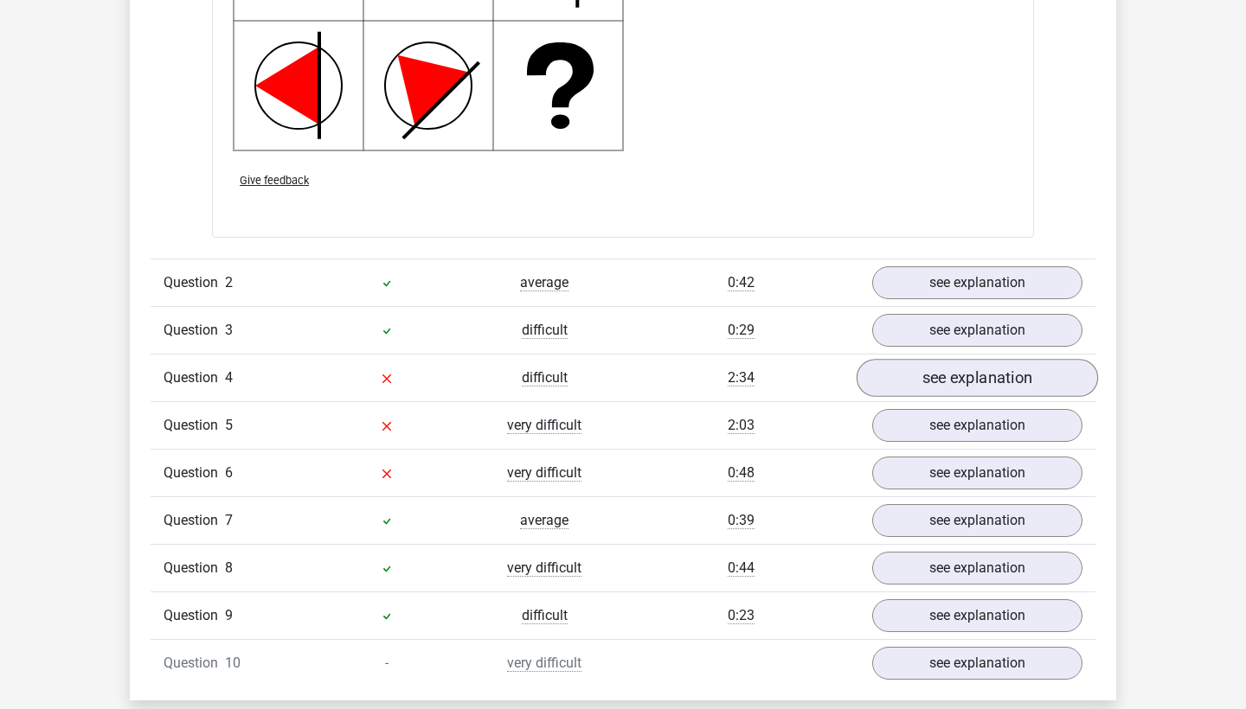
click at [893, 384] on link "see explanation" at bounding box center [977, 378] width 241 height 38
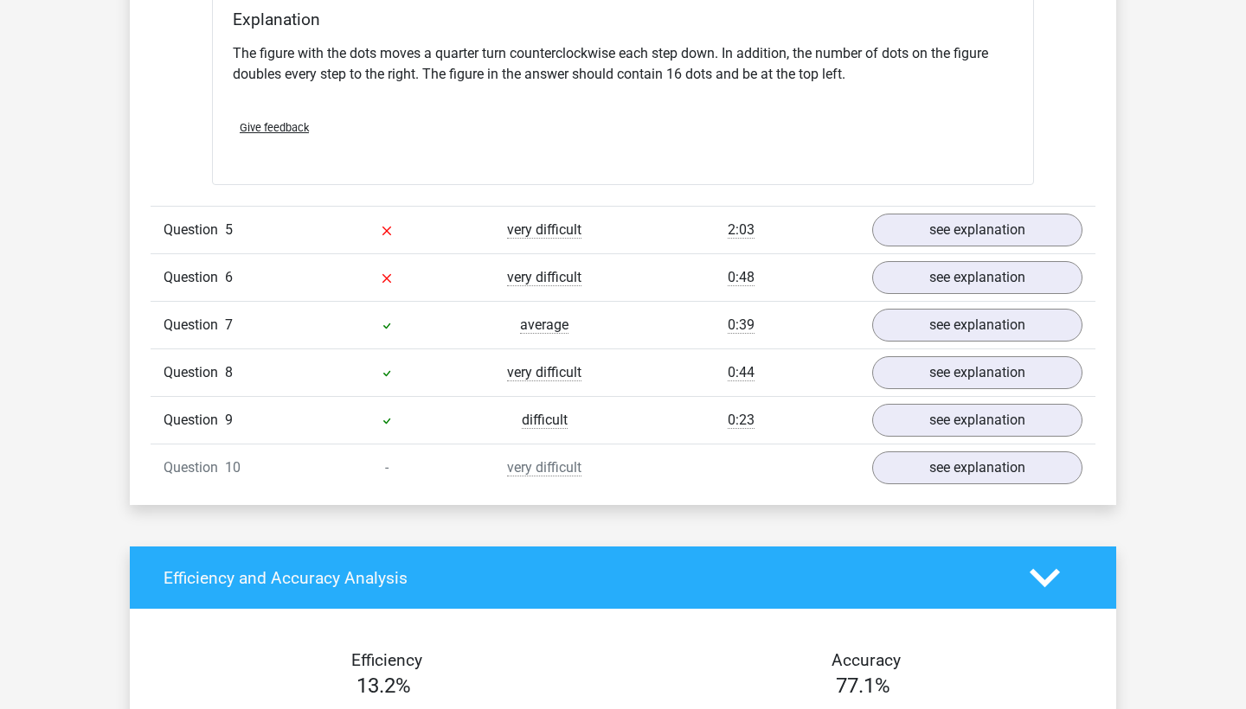
scroll to position [3412, 0]
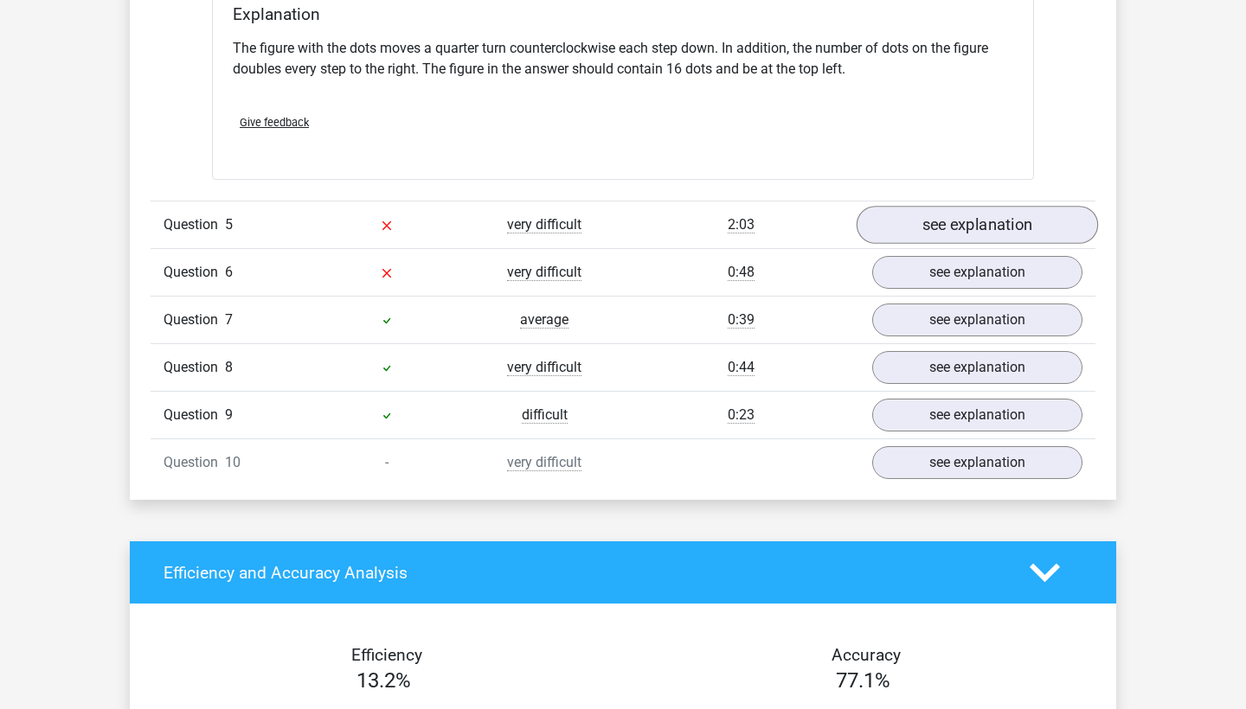
click at [902, 232] on link "see explanation" at bounding box center [977, 225] width 241 height 38
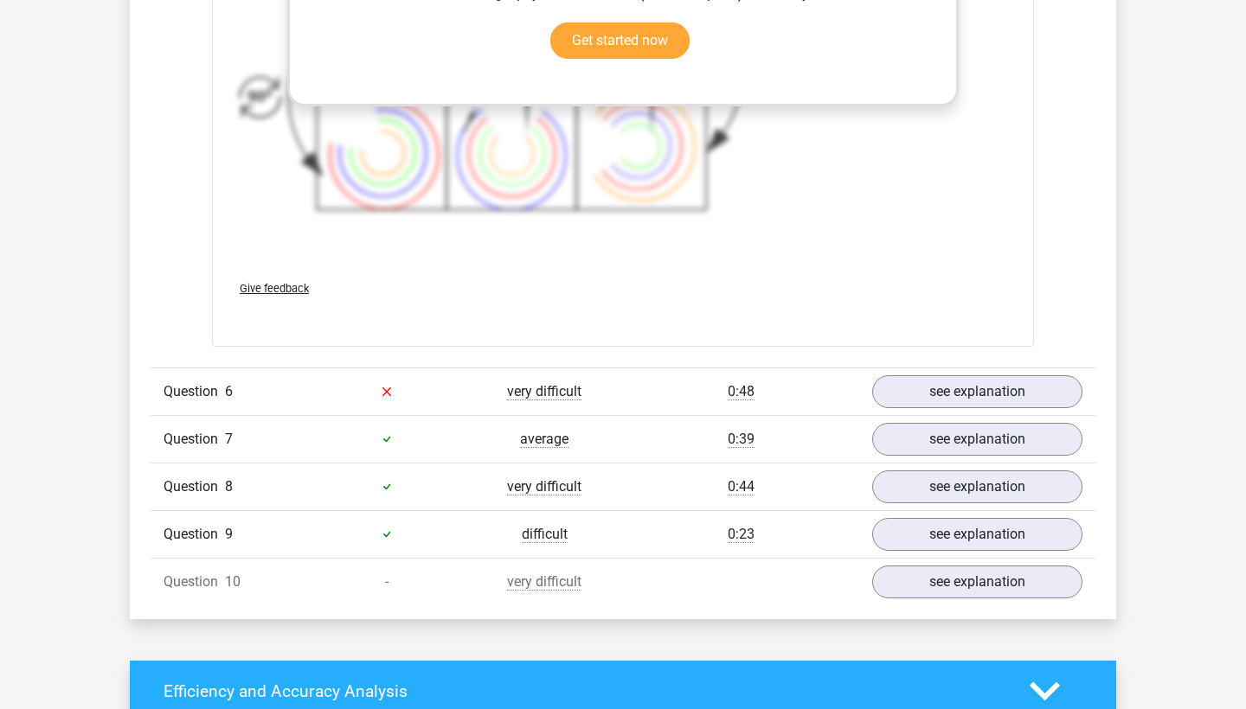
scroll to position [4581, 0]
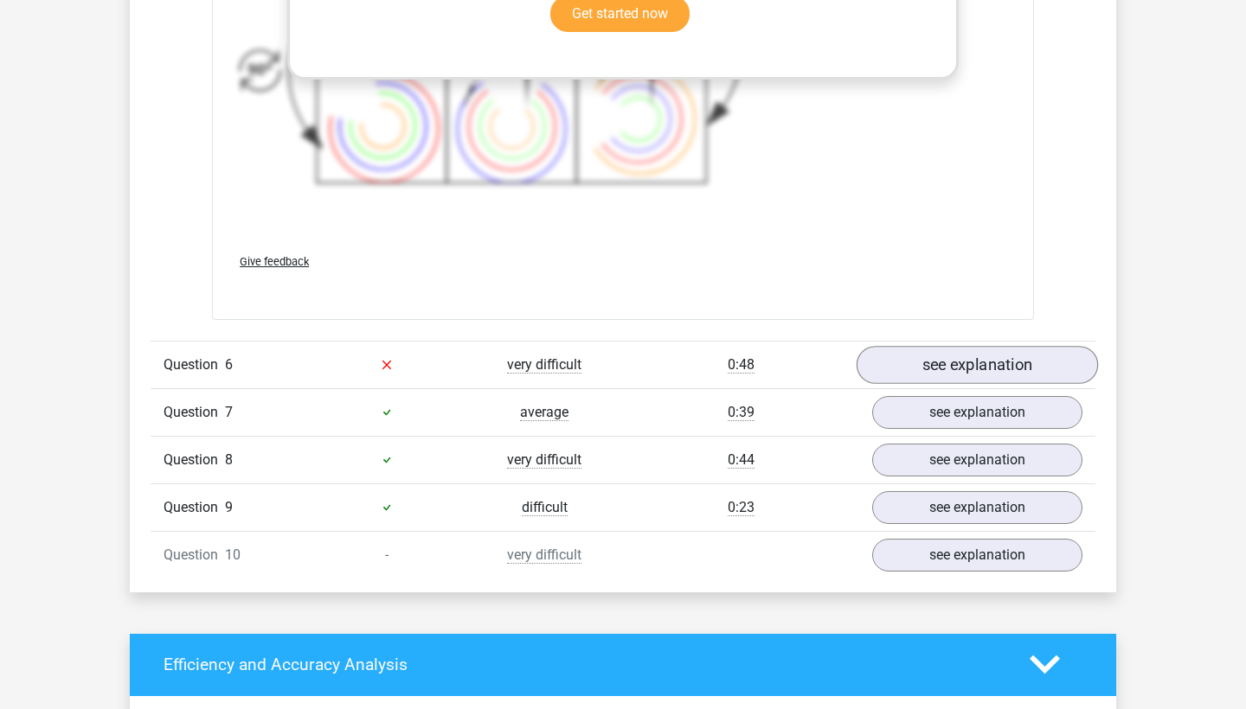
click at [914, 374] on link "see explanation" at bounding box center [977, 365] width 241 height 38
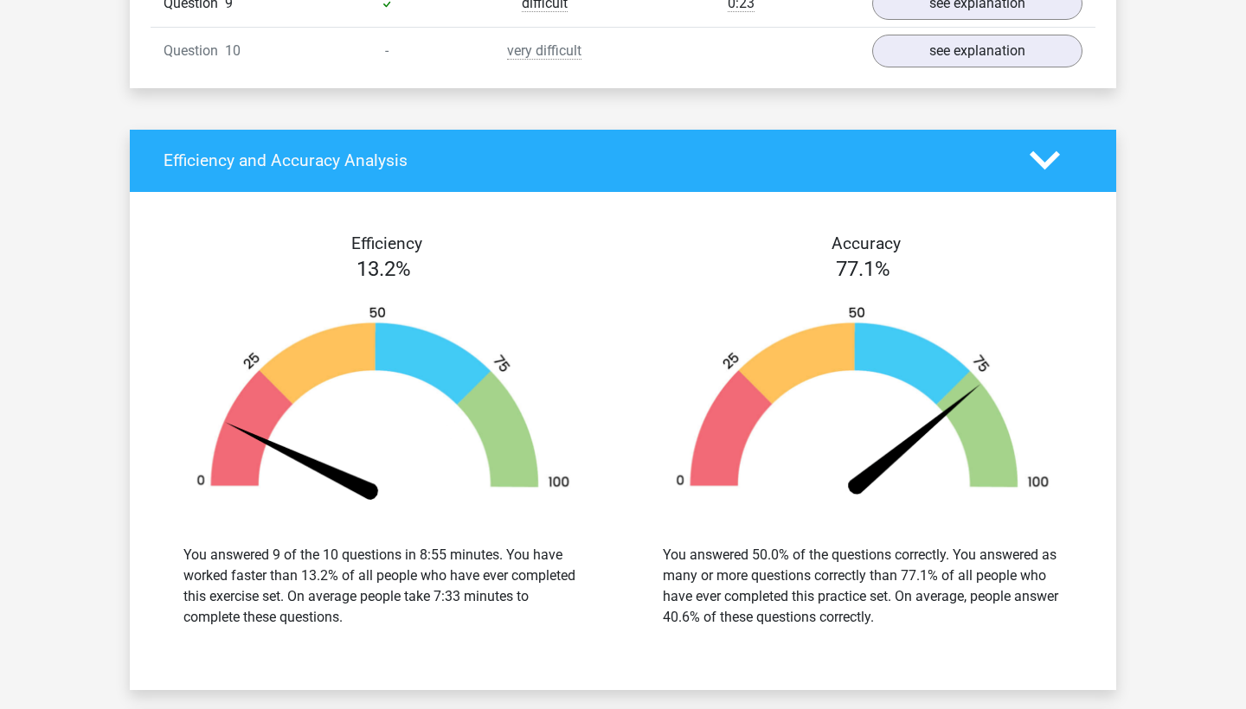
scroll to position [5891, 0]
